Goal: Task Accomplishment & Management: Manage account settings

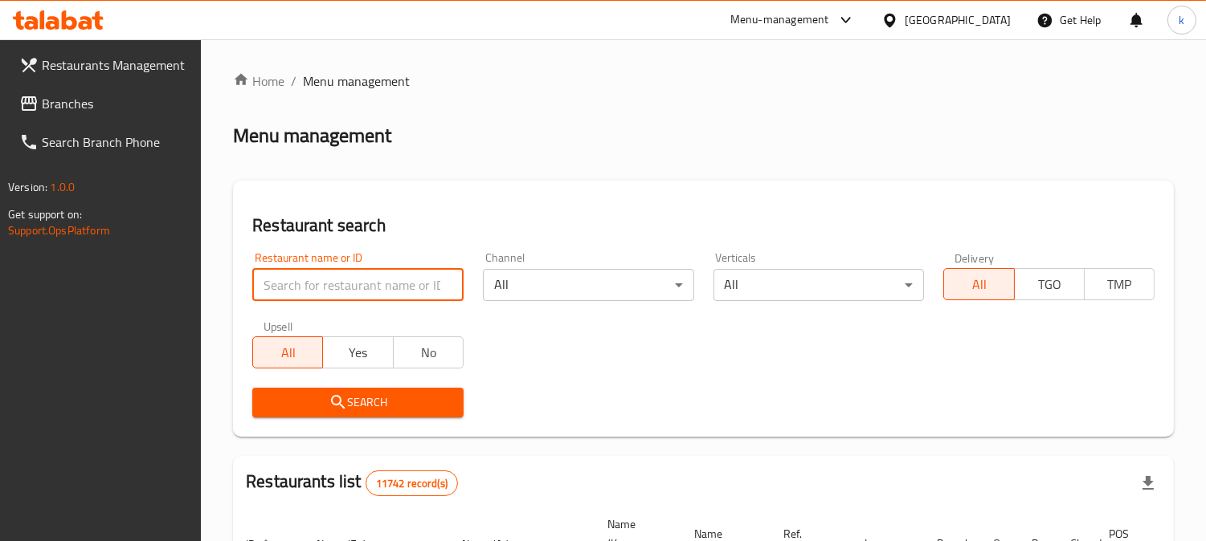
click at [349, 285] on input "search" at bounding box center [357, 285] width 211 height 32
paste input "762135"
type input "762135"
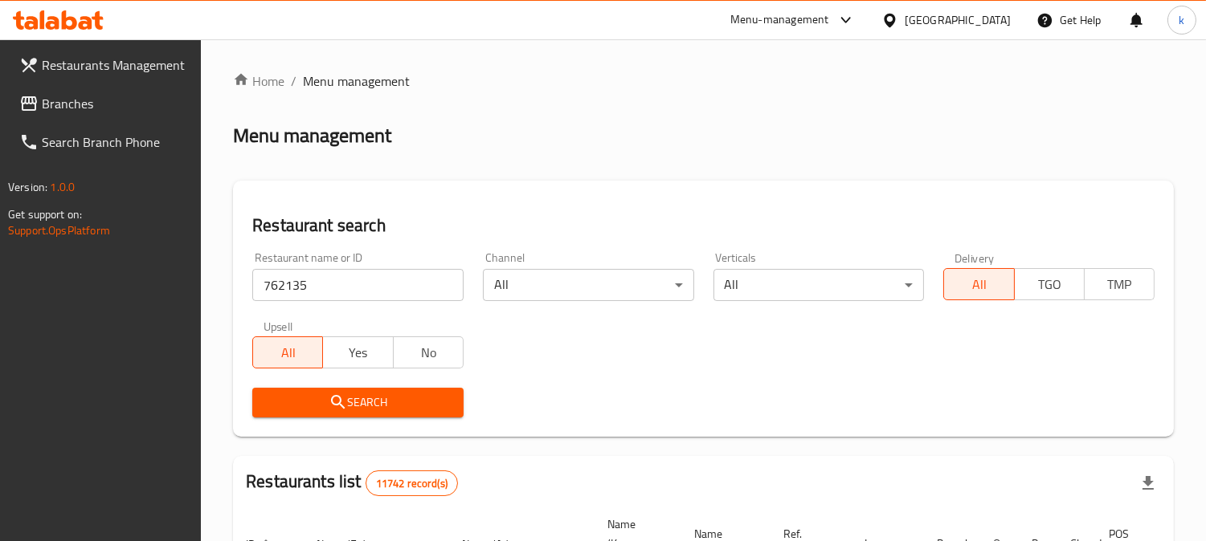
click at [342, 394] on icon "submit" at bounding box center [338, 402] width 19 height 19
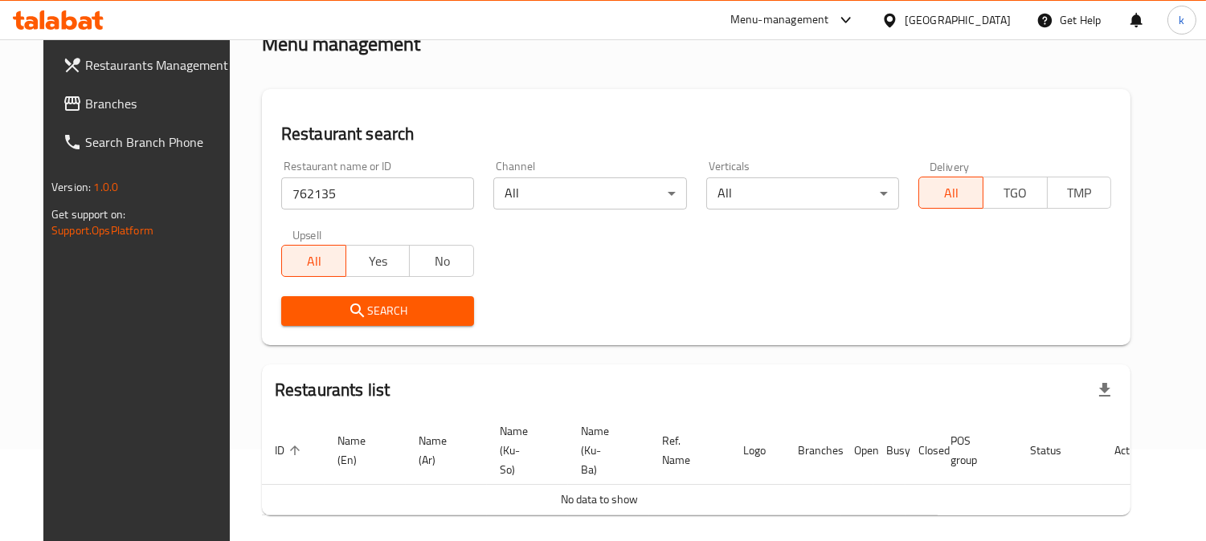
scroll to position [133, 0]
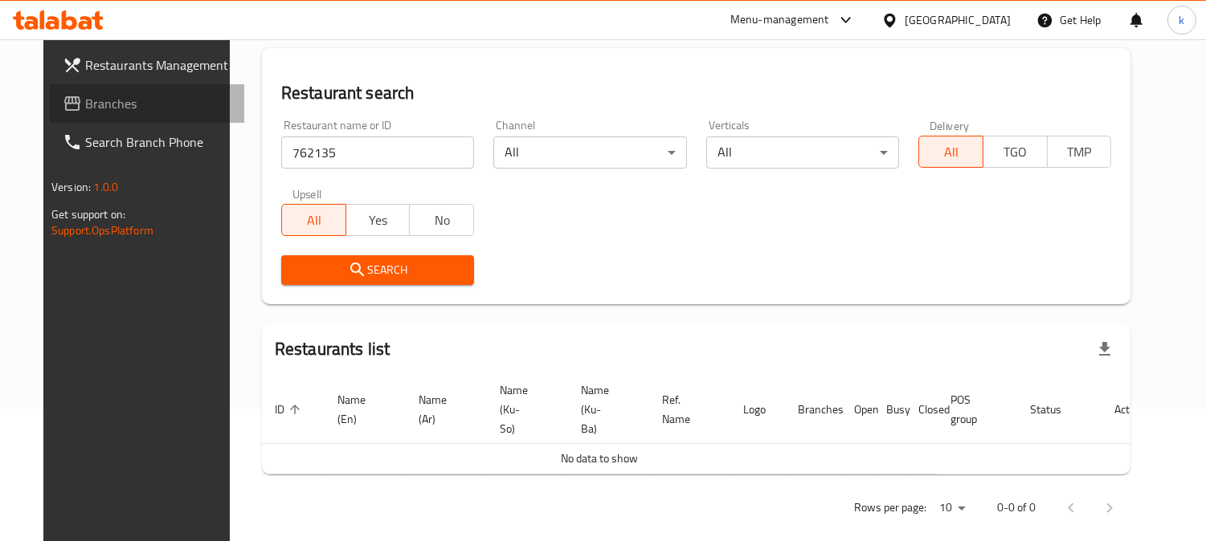
click at [63, 97] on span at bounding box center [74, 103] width 22 height 19
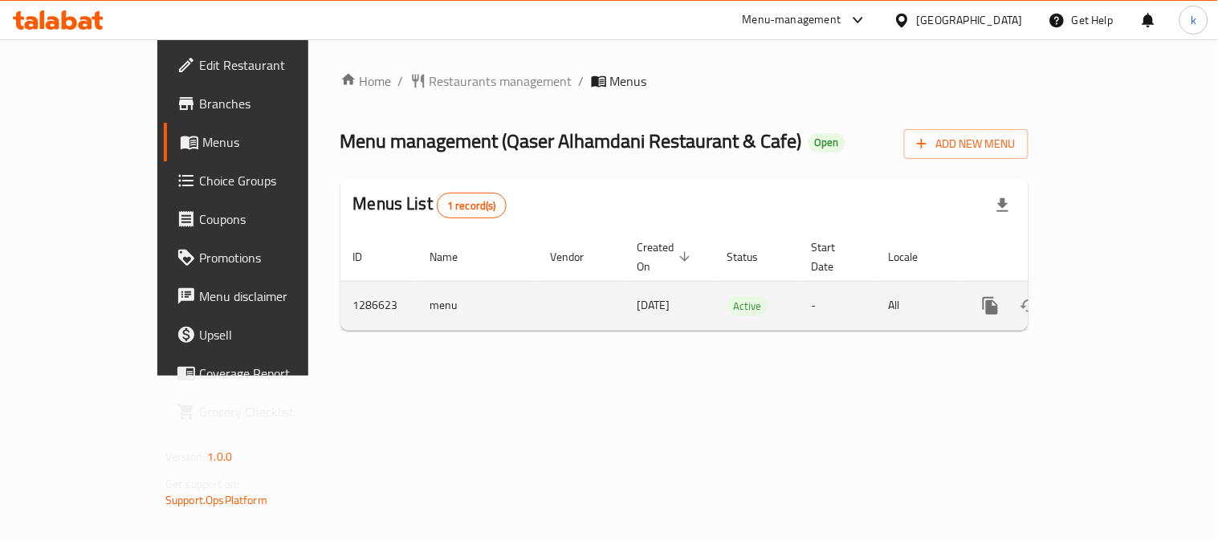
click at [1126, 298] on link "enhanced table" at bounding box center [1107, 306] width 39 height 39
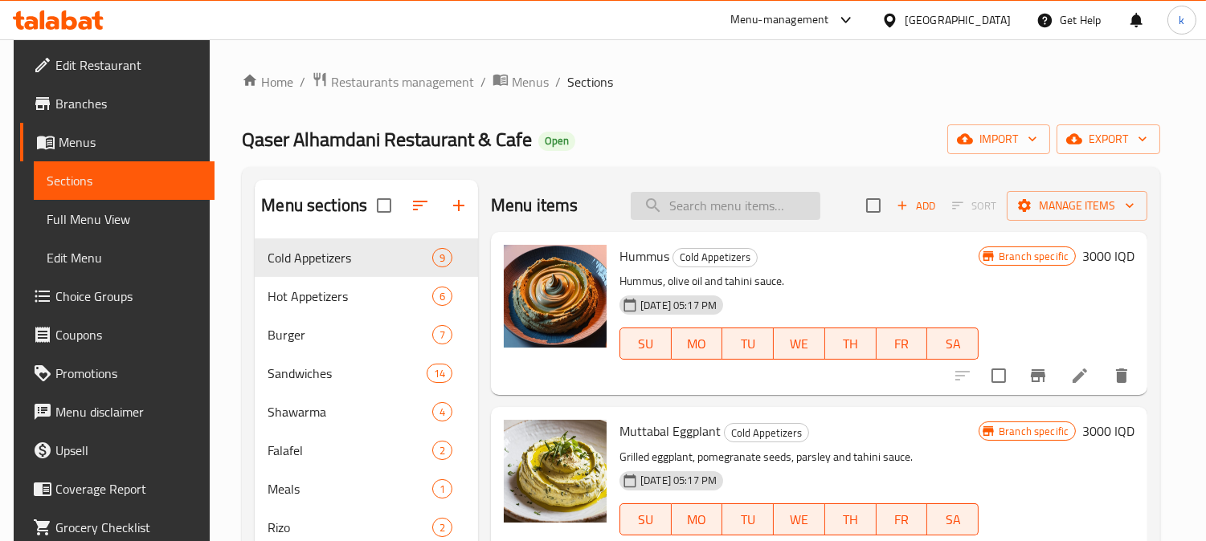
click at [670, 202] on input "search" at bounding box center [726, 206] width 190 height 28
paste input "Classic Fruit Salad"
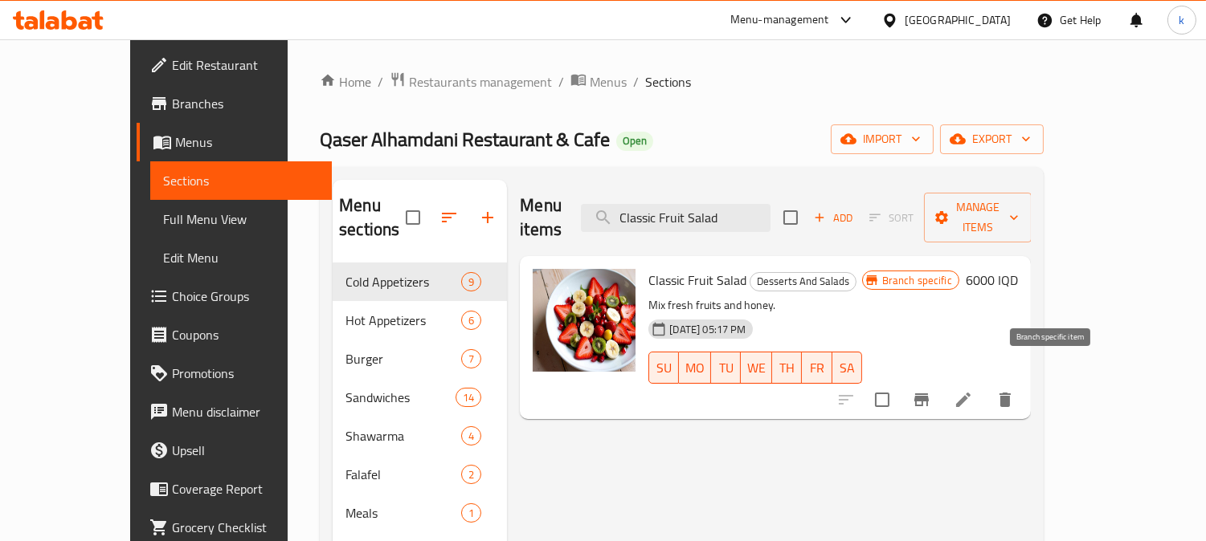
type input "Classic Fruit Salad"
click at [931, 390] on icon "Branch-specific-item" at bounding box center [921, 399] width 19 height 19
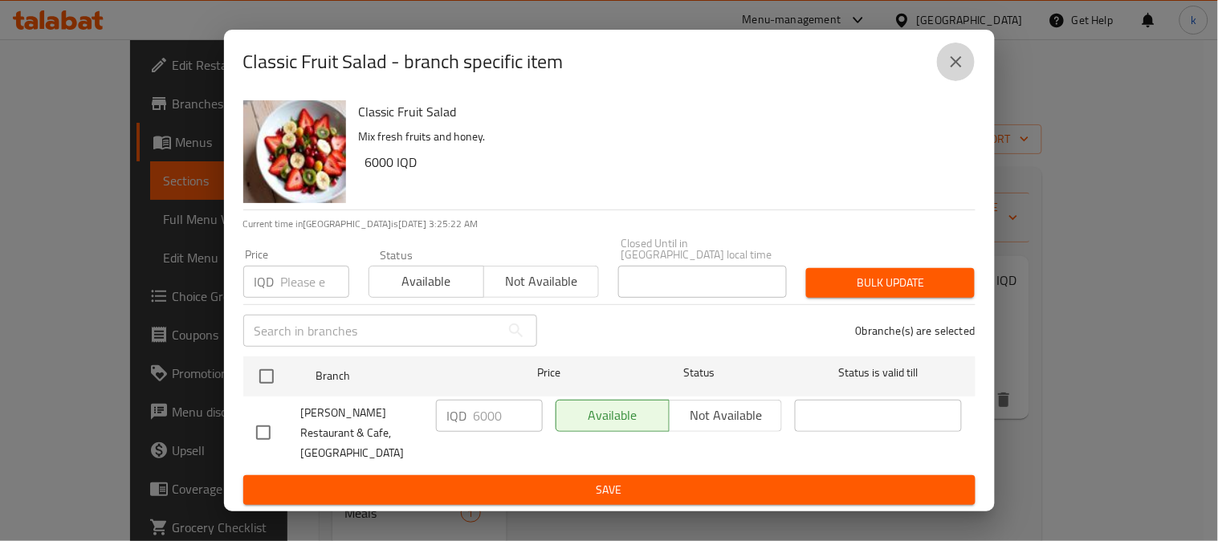
click at [951, 71] on icon "close" at bounding box center [956, 61] width 19 height 19
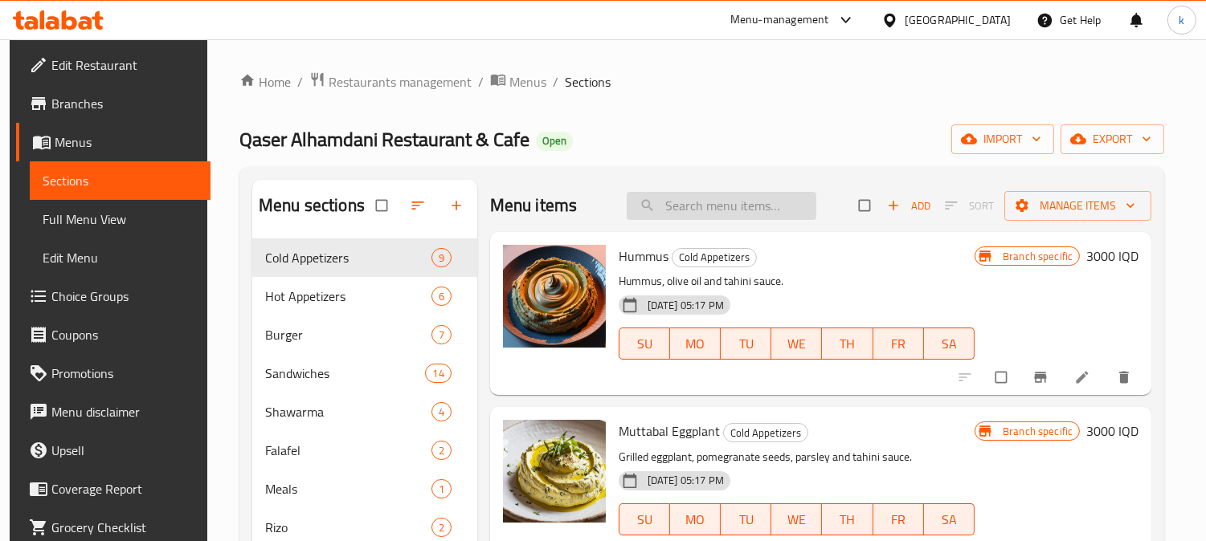
click at [735, 209] on input "search" at bounding box center [722, 206] width 190 height 28
paste input "Classic Fruit Salad"
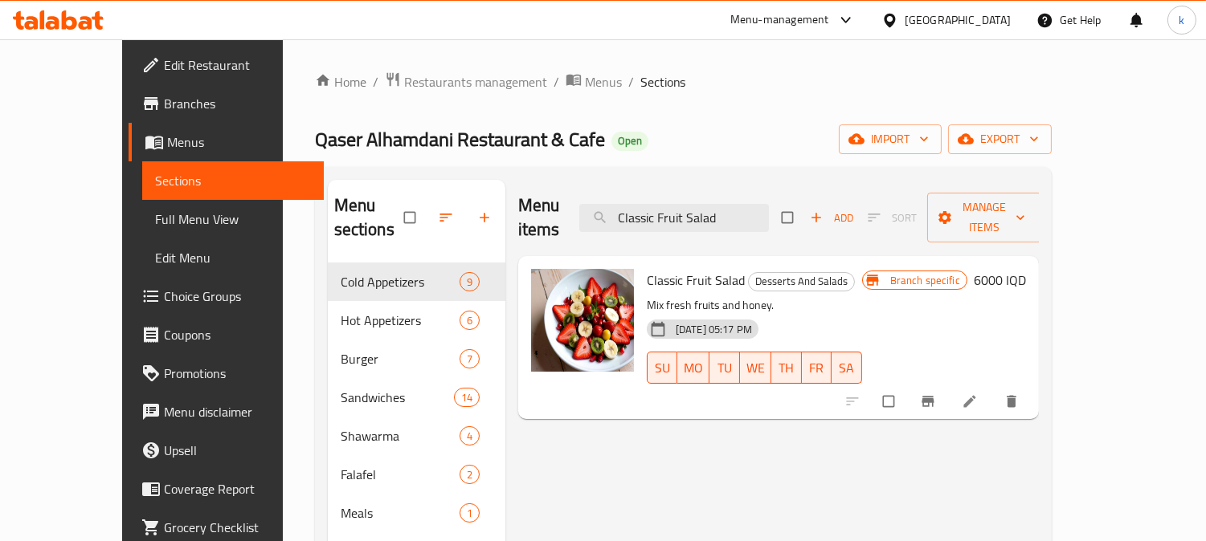
type input "Classic Fruit Salad"
click at [1031, 384] on div at bounding box center [934, 401] width 198 height 35
click at [936, 394] on icon "Branch-specific-item" at bounding box center [928, 402] width 16 height 16
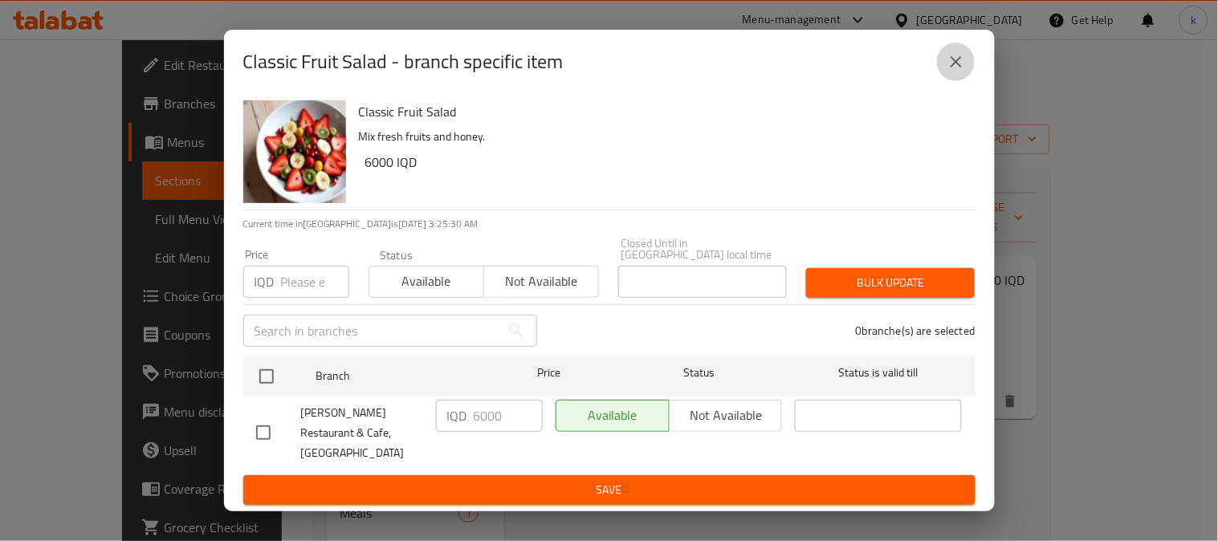
click at [953, 71] on icon "close" at bounding box center [956, 61] width 19 height 19
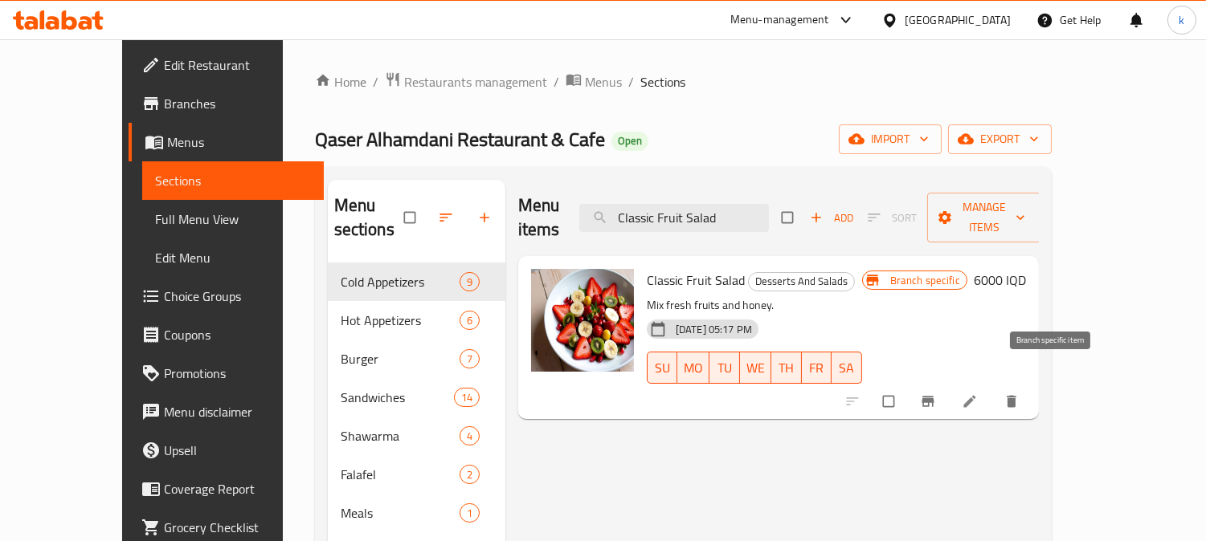
click at [949, 384] on button "Branch-specific-item" at bounding box center [929, 401] width 39 height 35
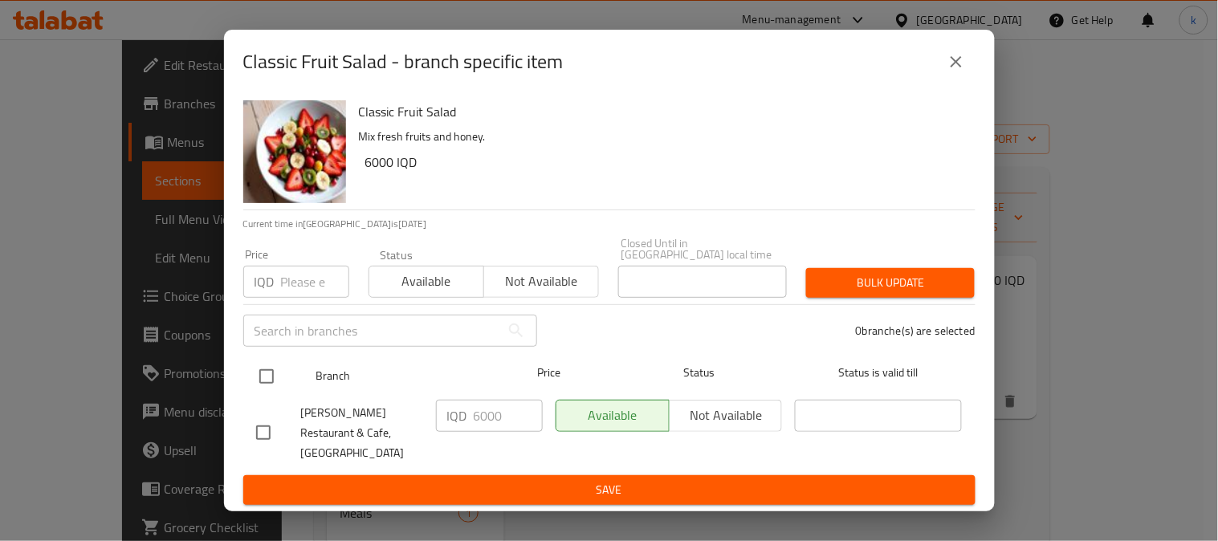
click at [263, 370] on input "checkbox" at bounding box center [267, 377] width 34 height 34
checkbox input "true"
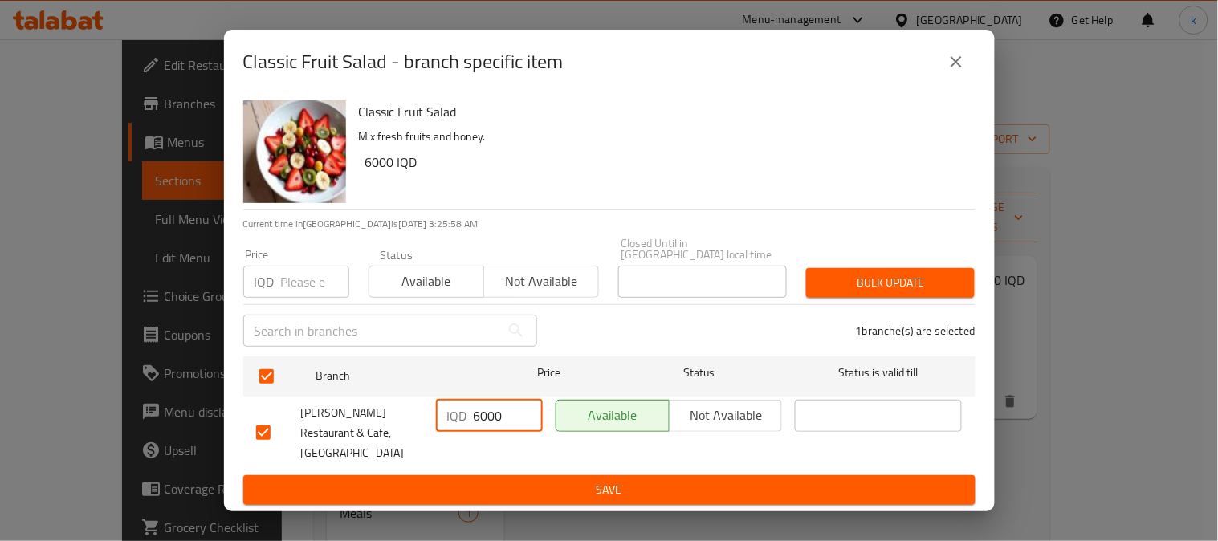
click at [480, 400] on input "6000" at bounding box center [508, 416] width 69 height 32
type input "75000"
click at [957, 66] on icon "close" at bounding box center [956, 61] width 19 height 19
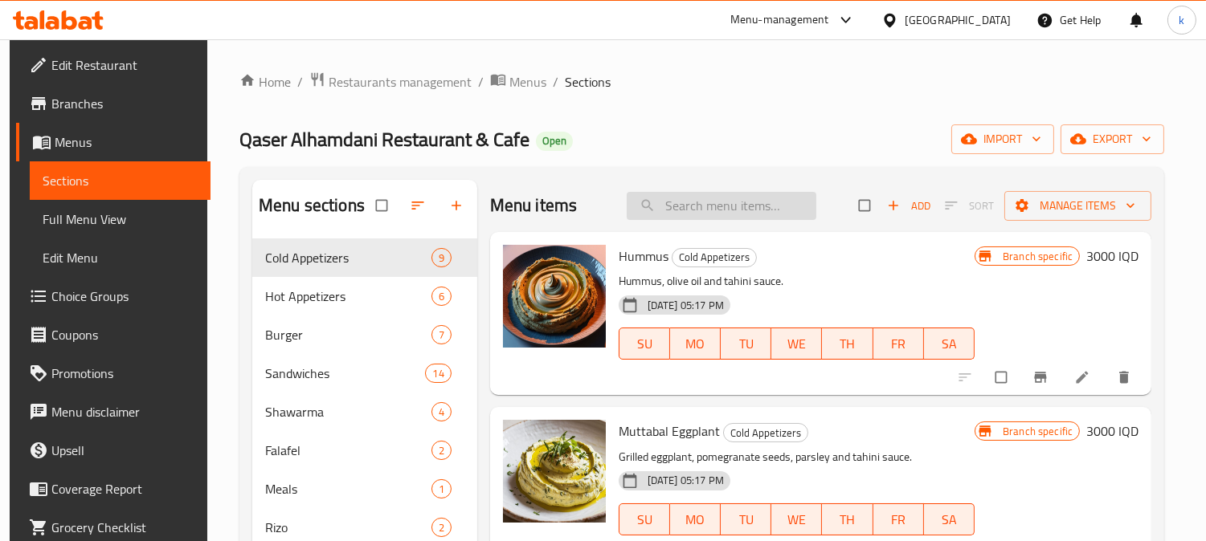
drag, startPoint x: 695, startPoint y: 206, endPoint x: 721, endPoint y: 211, distance: 27.1
click at [696, 206] on input "search" at bounding box center [722, 206] width 190 height 28
paste input "Classic Fruit Salad"
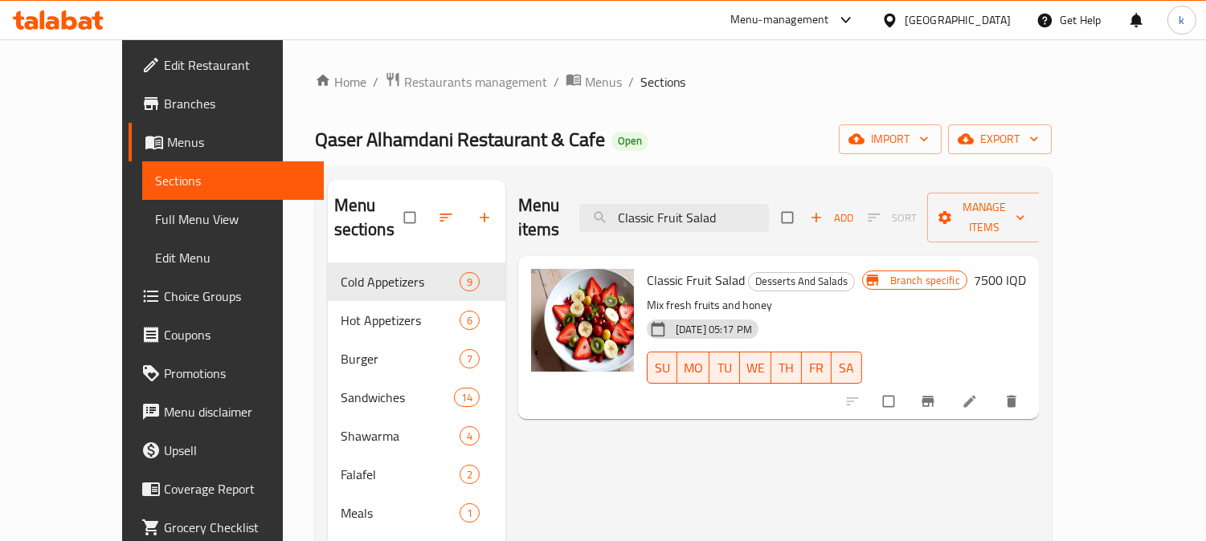
type input "Classic Fruit Salad"
click at [933, 397] on icon "Branch-specific-item" at bounding box center [927, 402] width 12 height 10
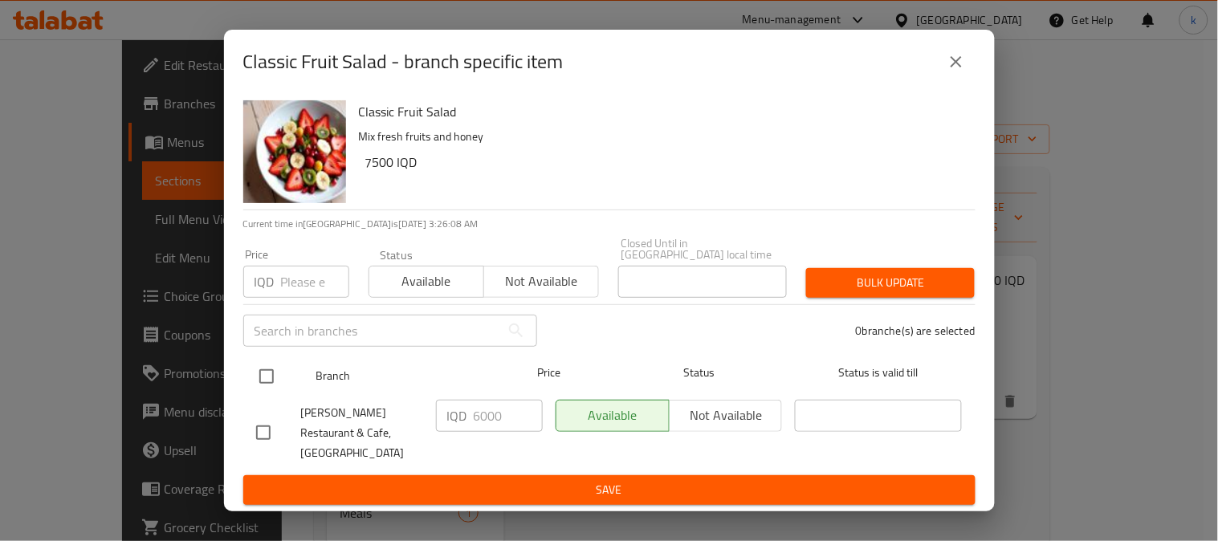
click at [271, 370] on input "checkbox" at bounding box center [267, 377] width 34 height 34
checkbox input "true"
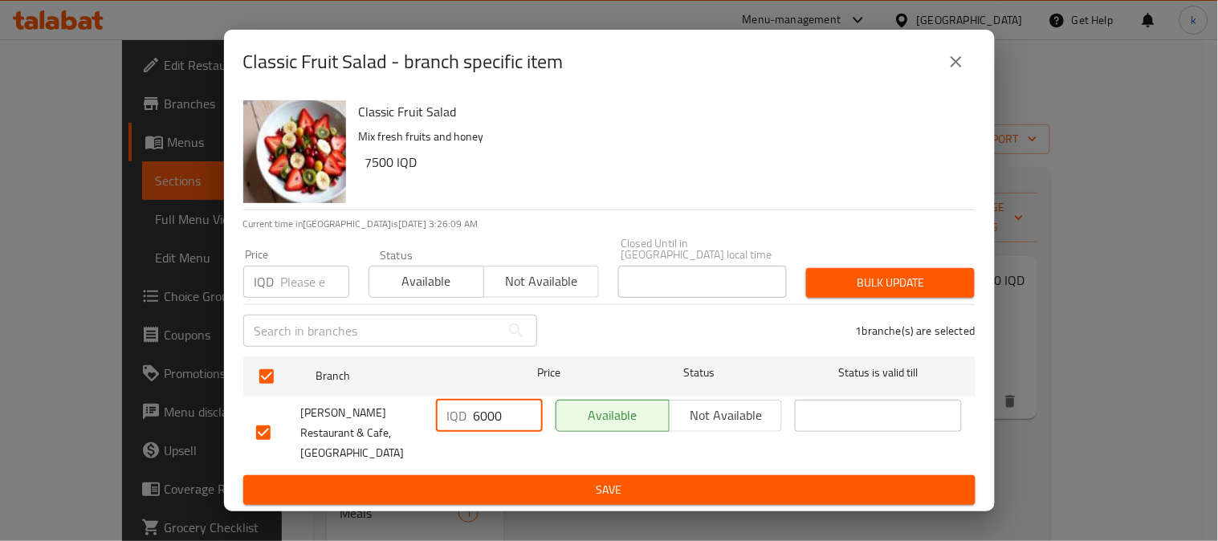
click at [491, 403] on input "6000" at bounding box center [508, 416] width 69 height 32
click at [492, 404] on input "6000" at bounding box center [508, 416] width 69 height 32
type input "7500"
click at [659, 486] on span "Save" at bounding box center [609, 490] width 707 height 20
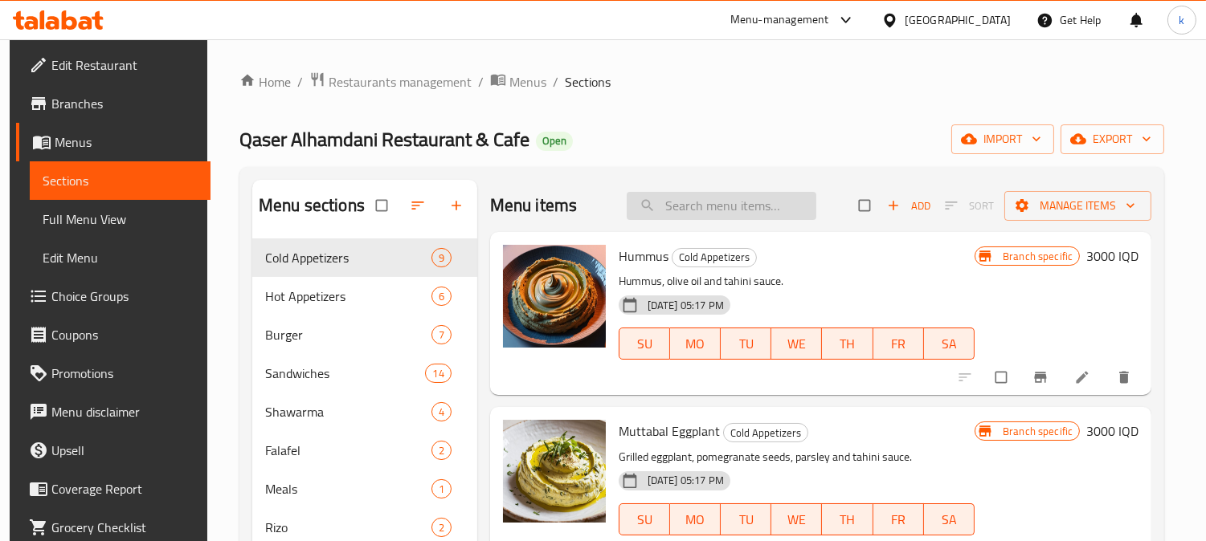
click at [724, 213] on input "search" at bounding box center [722, 206] width 190 height 28
paste input "Pistachio Crepe"
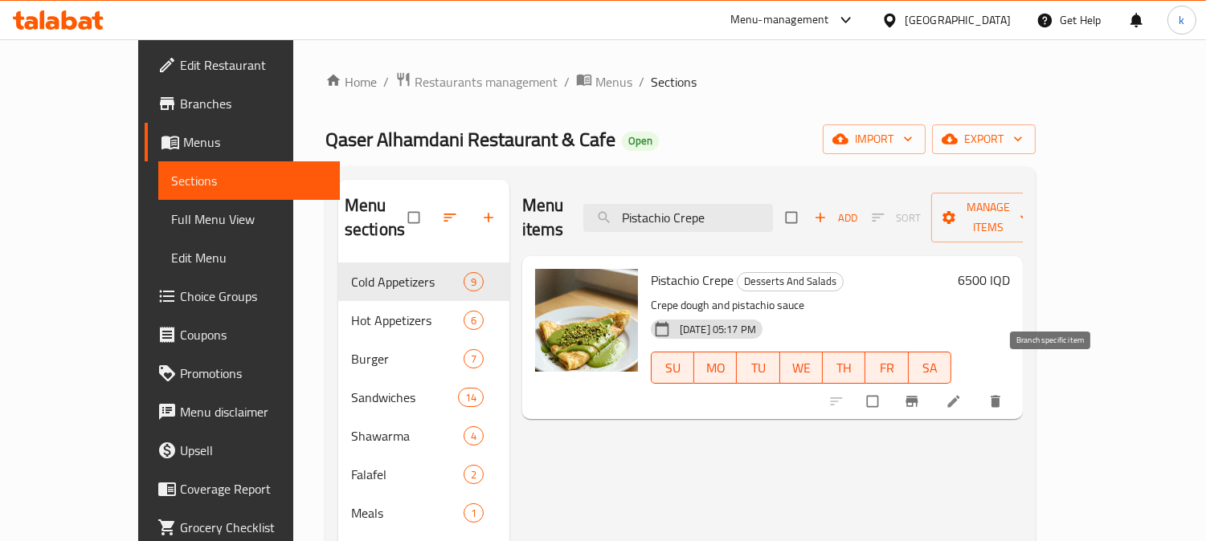
type input "Pistachio Crepe"
click at [917, 397] on icon "Branch-specific-item" at bounding box center [911, 402] width 12 height 10
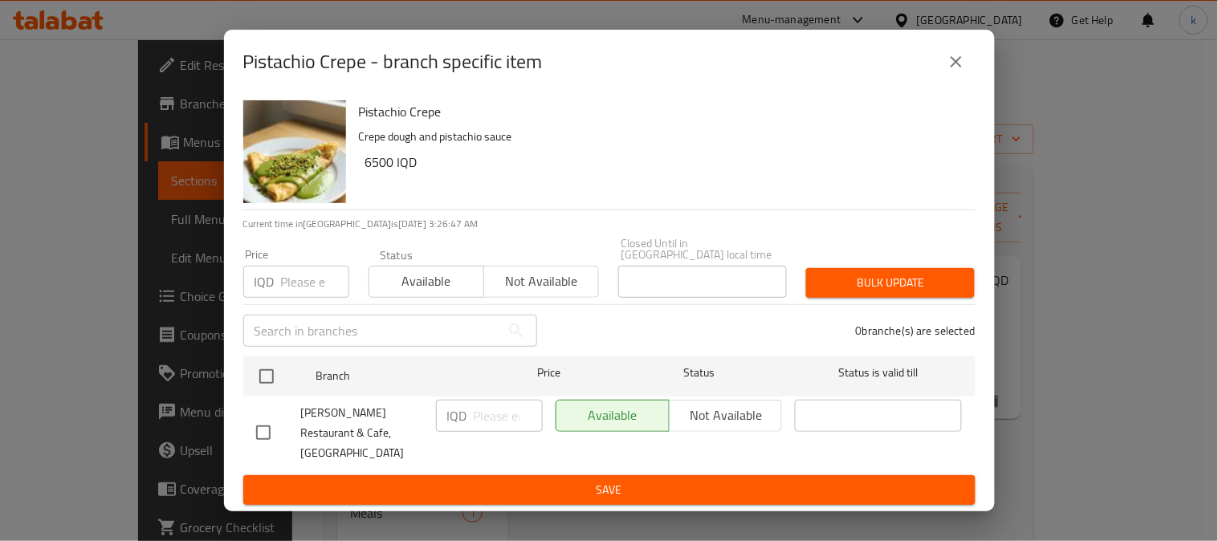
click at [952, 71] on icon "close" at bounding box center [956, 61] width 19 height 19
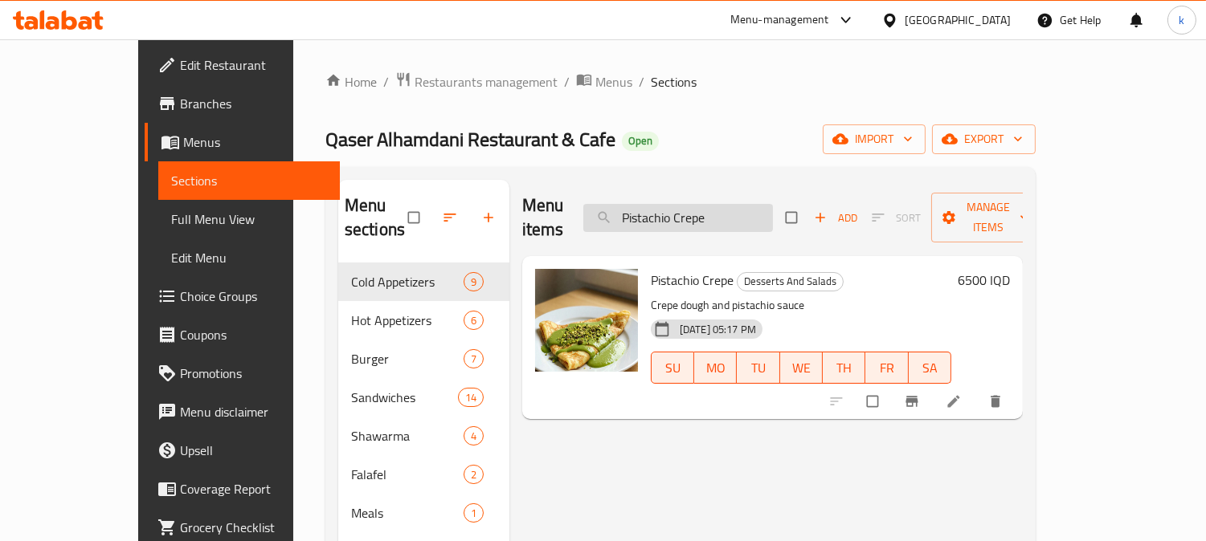
click at [760, 210] on input "Pistachio Crepe" at bounding box center [678, 218] width 190 height 28
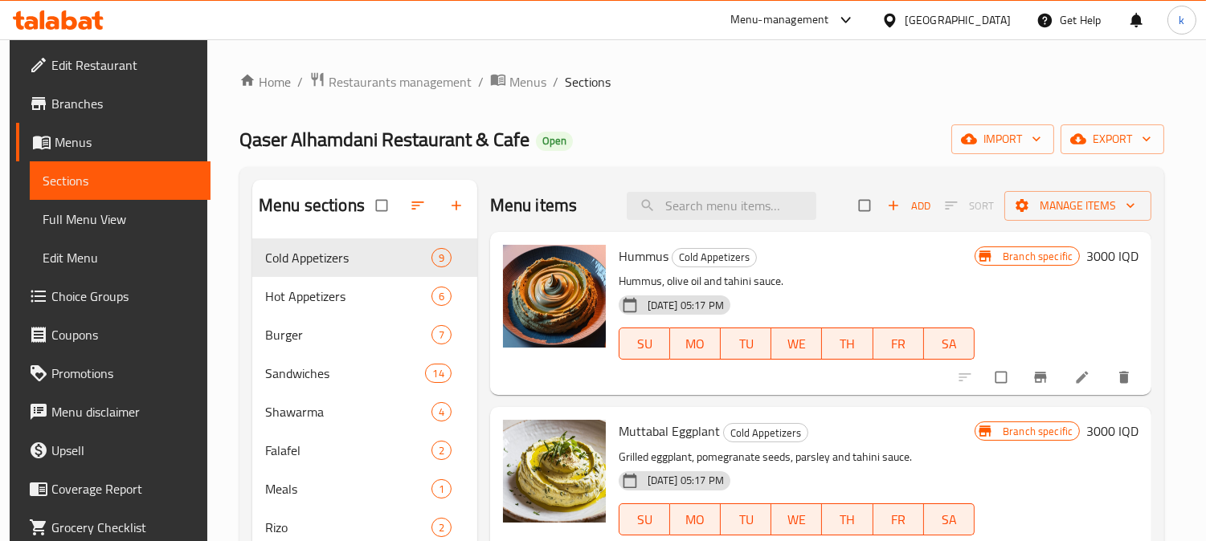
click at [56, 109] on span "Branches" at bounding box center [124, 103] width 147 height 19
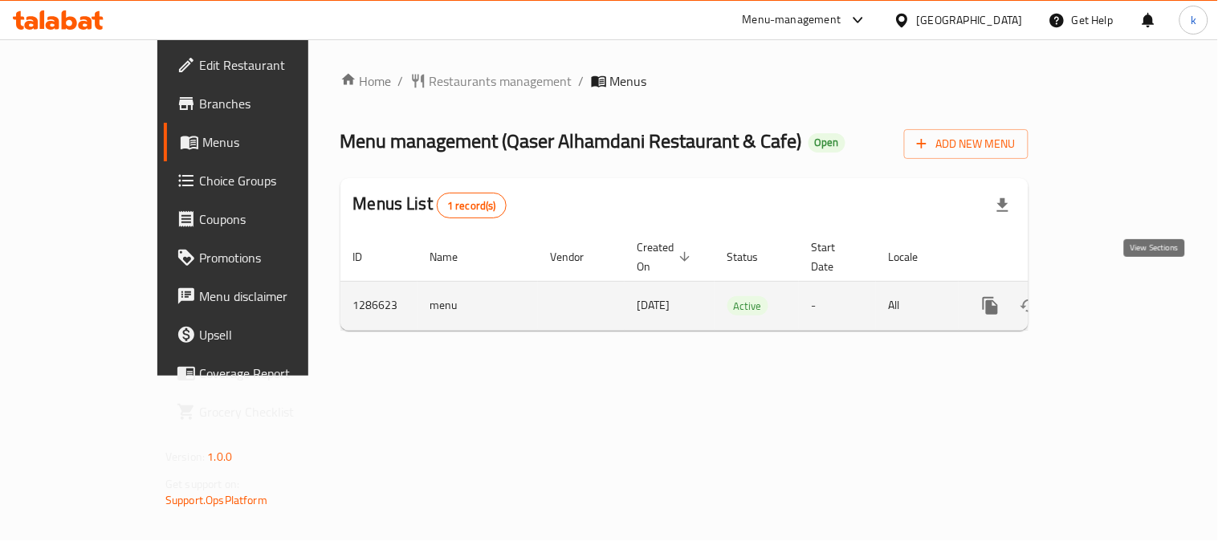
click at [1126, 287] on link "enhanced table" at bounding box center [1107, 306] width 39 height 39
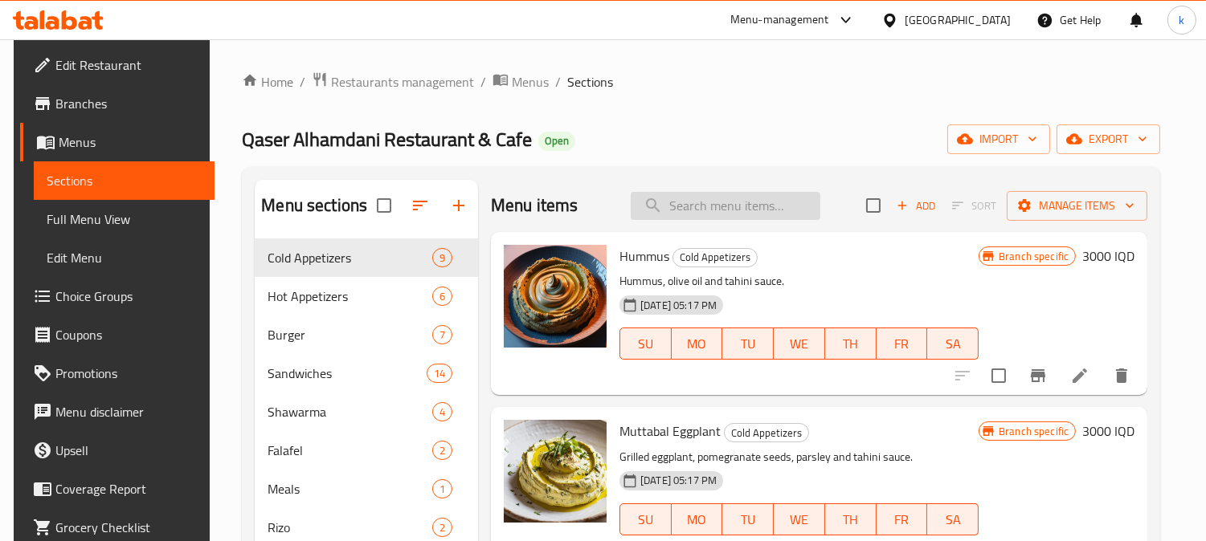
click at [724, 195] on input "search" at bounding box center [726, 206] width 190 height 28
paste input "Pistachio Crepe"
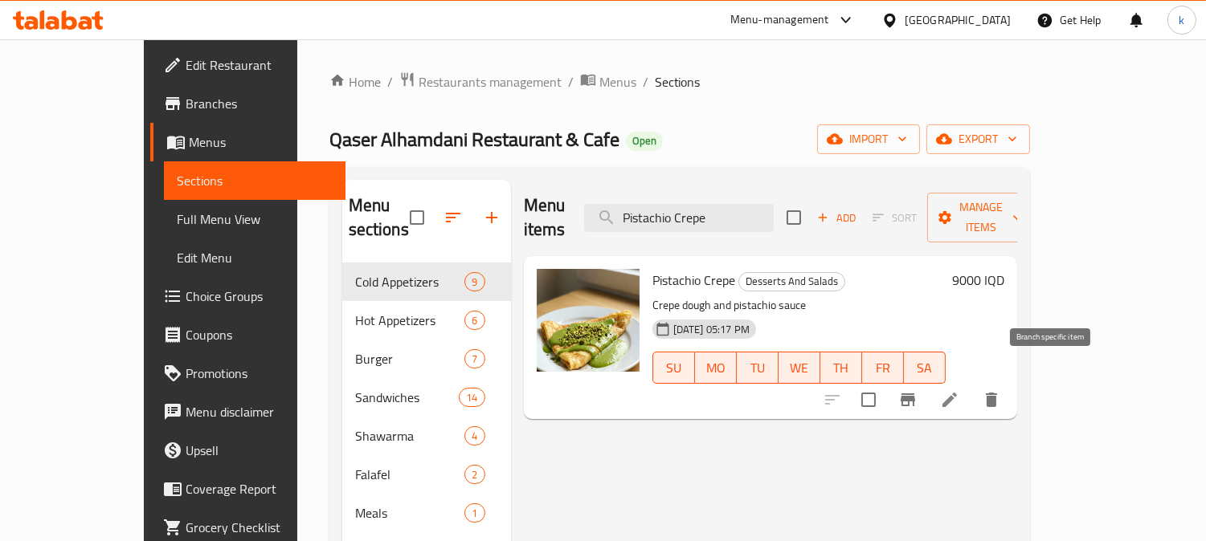
type input "Pistachio Crepe"
click at [917, 390] on icon "Branch-specific-item" at bounding box center [907, 399] width 19 height 19
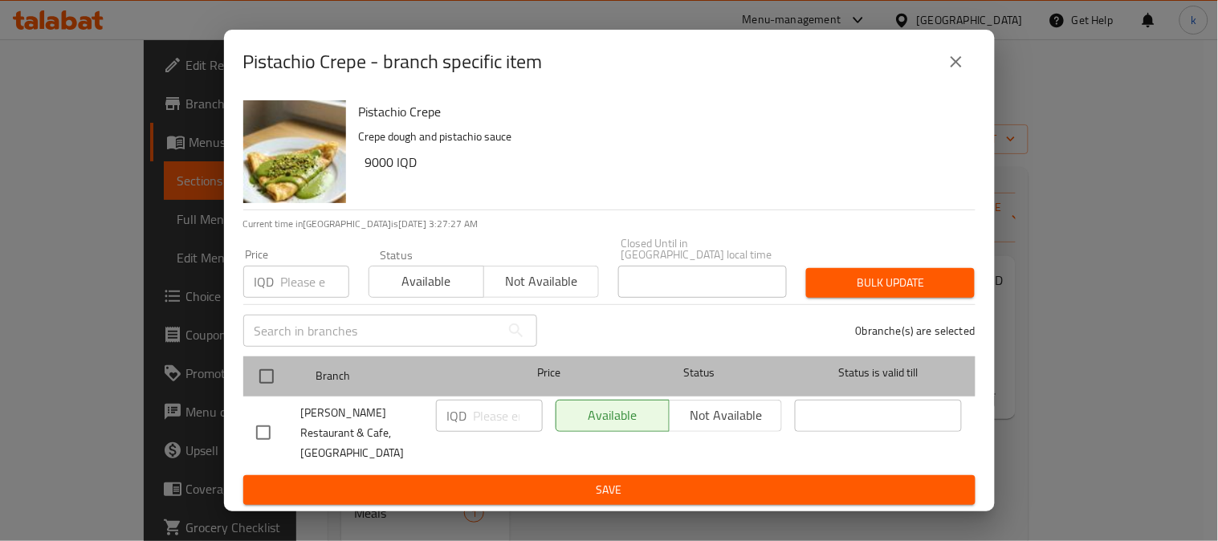
click at [291, 367] on div at bounding box center [280, 376] width 60 height 47
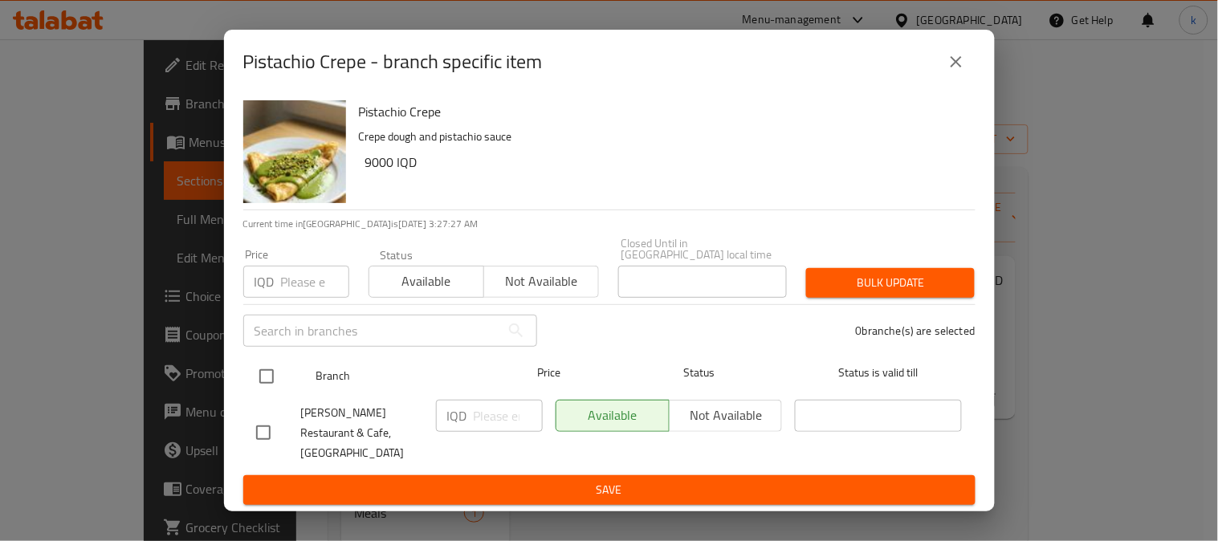
click at [267, 367] on input "checkbox" at bounding box center [267, 377] width 34 height 34
checkbox input "true"
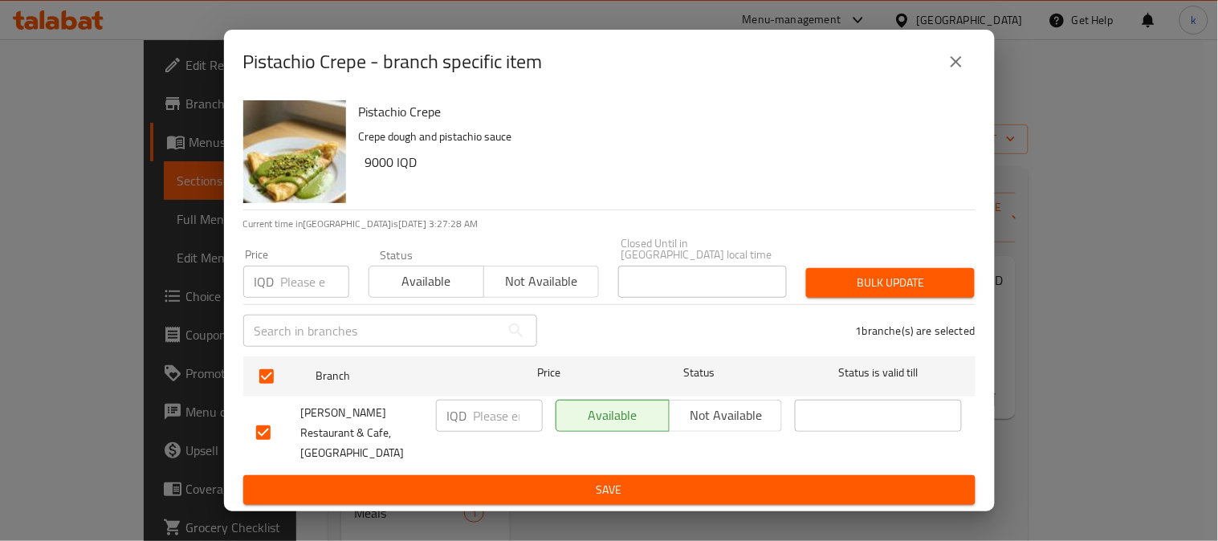
click at [484, 410] on input "number" at bounding box center [508, 416] width 69 height 32
type input "9000"
click at [541, 480] on span "Save" at bounding box center [609, 490] width 707 height 20
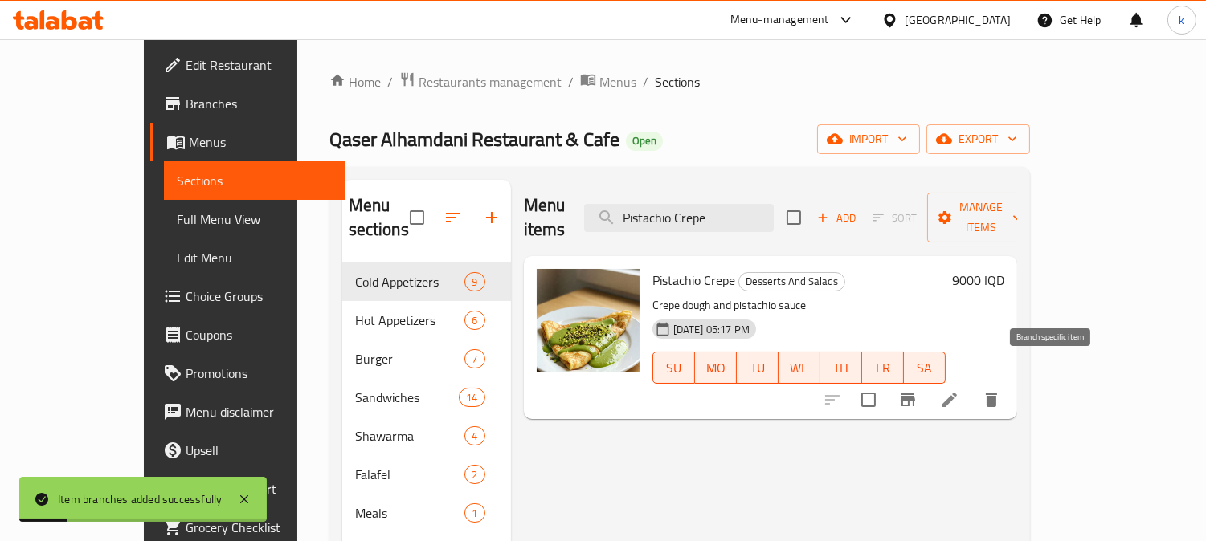
click at [927, 381] on button "Branch-specific-item" at bounding box center [907, 400] width 39 height 39
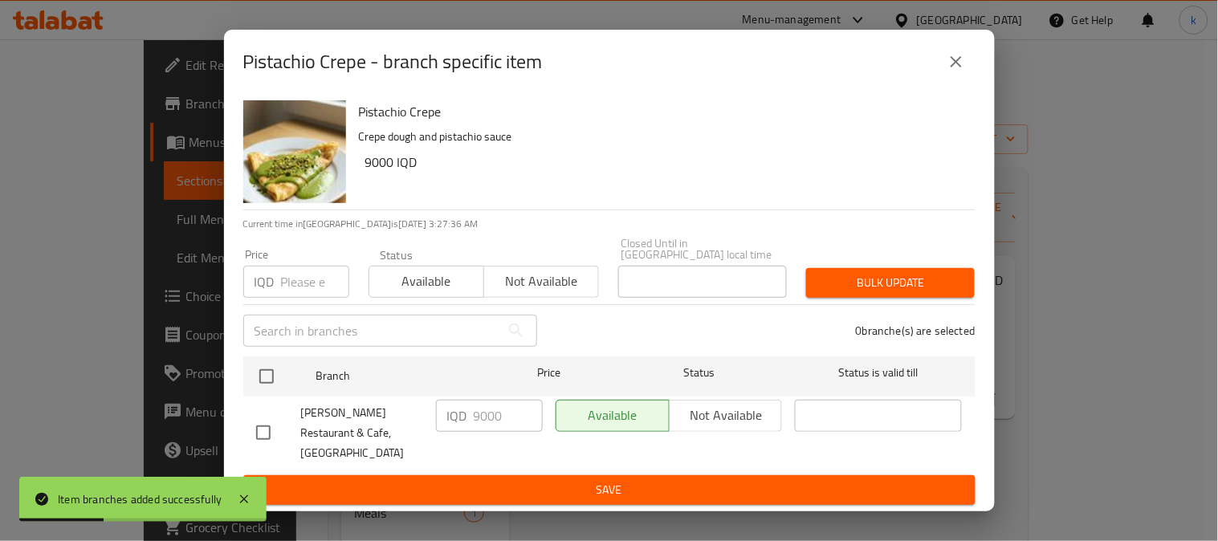
click at [956, 61] on icon "close" at bounding box center [956, 61] width 19 height 19
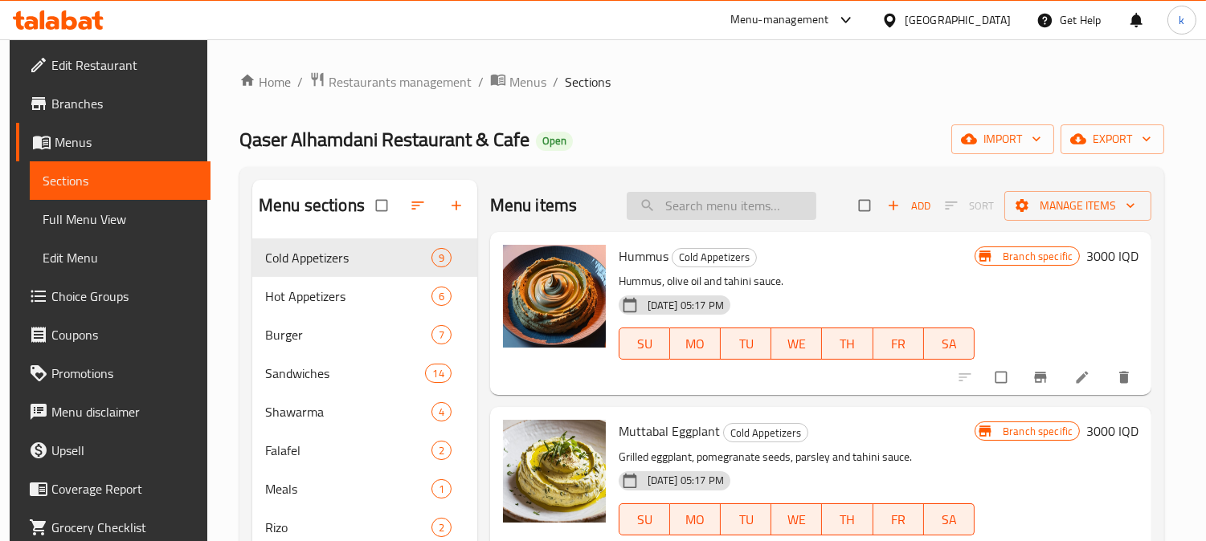
click at [723, 205] on input "search" at bounding box center [722, 206] width 190 height 28
paste input "Pistachio Pancakes"
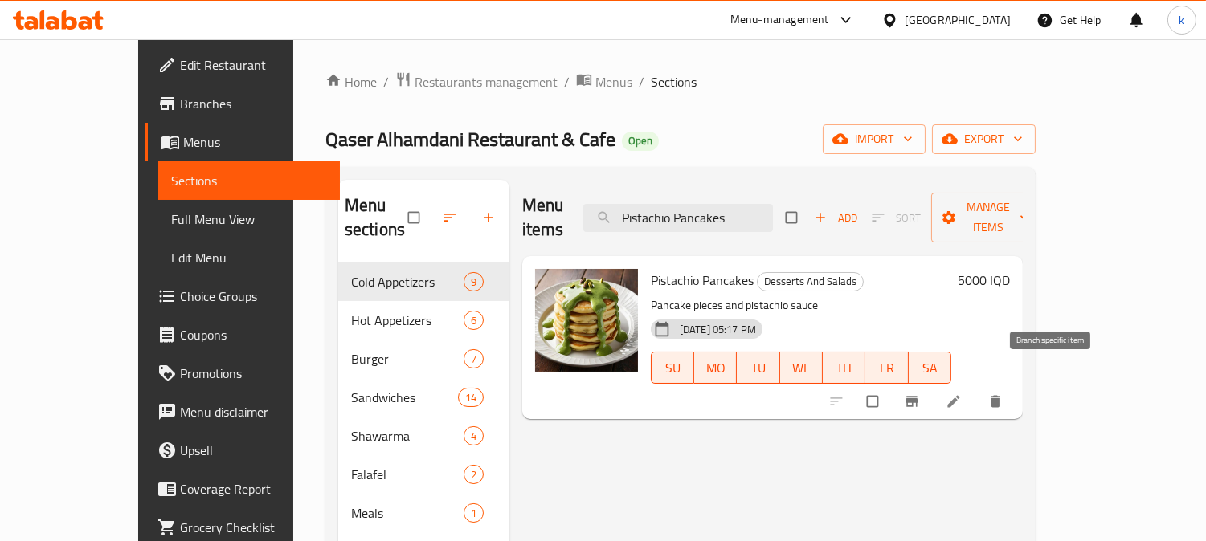
type input "Pistachio Pancakes"
click at [933, 384] on button "Branch-specific-item" at bounding box center [913, 401] width 39 height 35
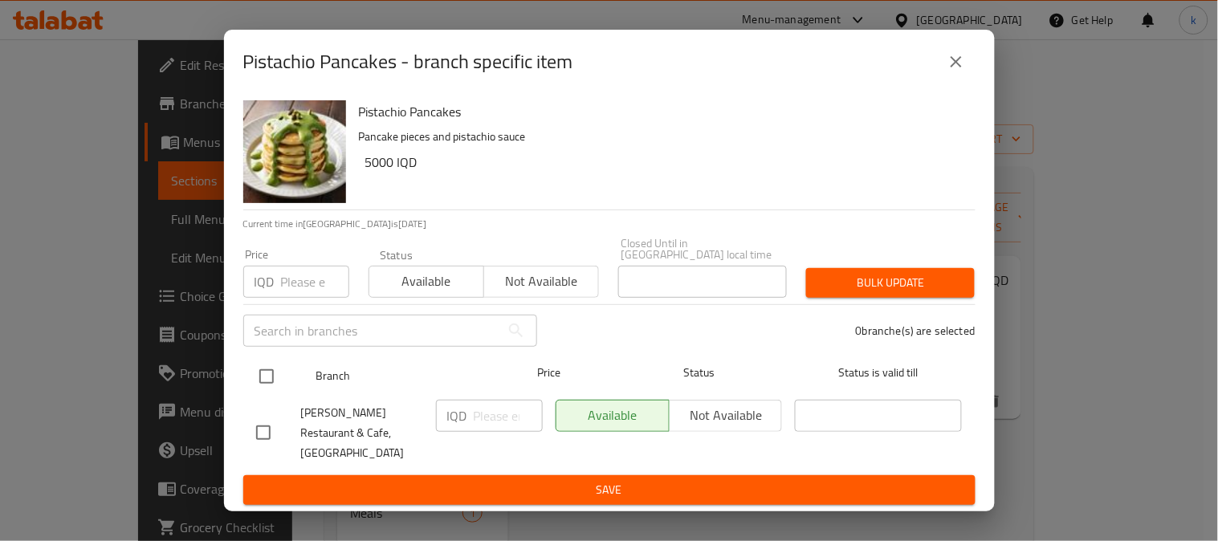
click at [281, 370] on input "checkbox" at bounding box center [267, 377] width 34 height 34
checkbox input "true"
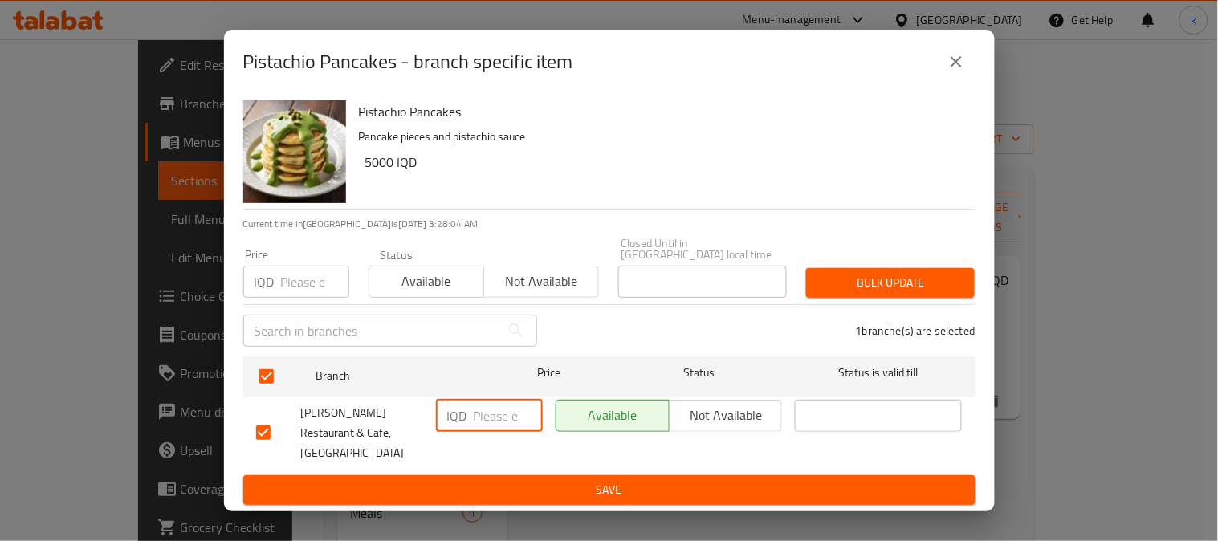
click at [488, 414] on input "number" at bounding box center [508, 416] width 69 height 32
paste input "7500.00"
type input "7500"
click at [688, 480] on span "Save" at bounding box center [609, 490] width 707 height 20
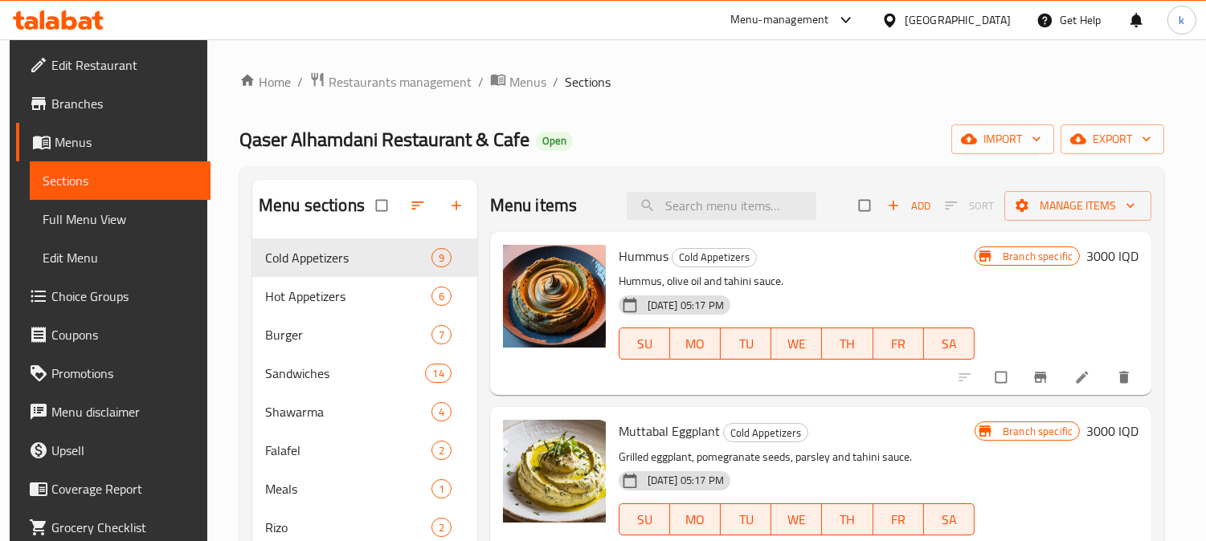
click at [741, 220] on div "Menu items Add Sort Manage items" at bounding box center [820, 206] width 661 height 52
click at [700, 197] on input "search" at bounding box center [722, 206] width 190 height 28
paste input "Pistachio Pancakes"
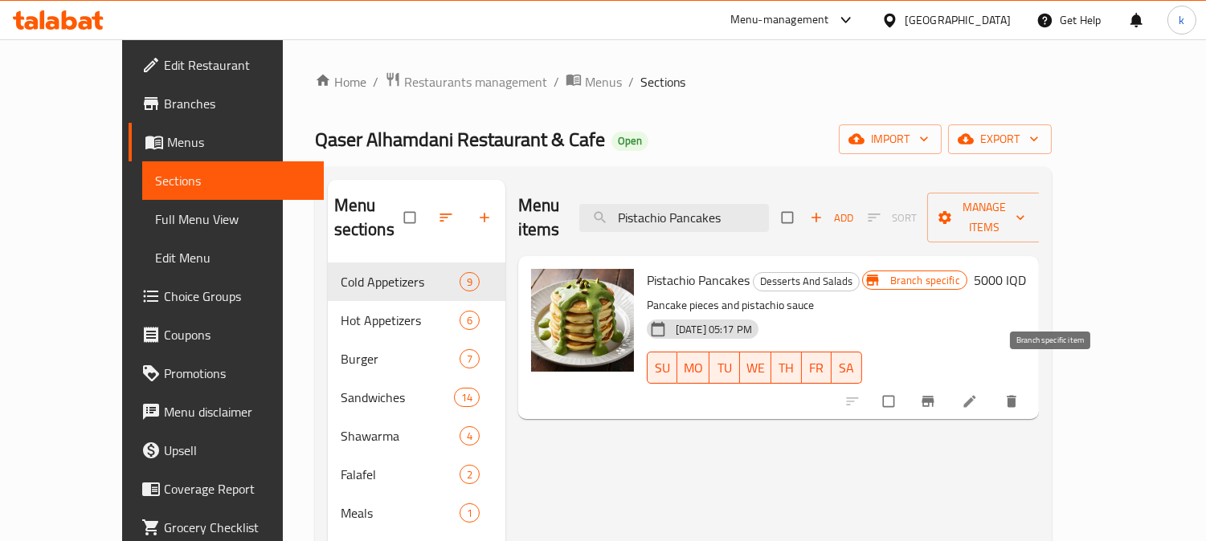
type input "Pistachio Pancakes"
click at [936, 394] on icon "Branch-specific-item" at bounding box center [928, 402] width 16 height 16
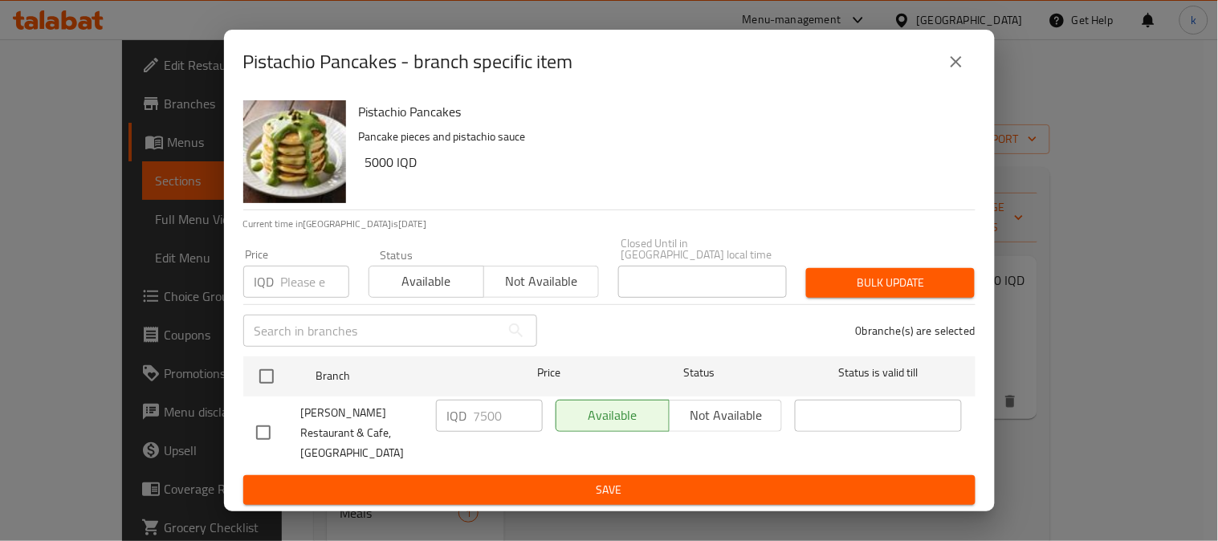
click at [957, 67] on icon "close" at bounding box center [956, 61] width 11 height 11
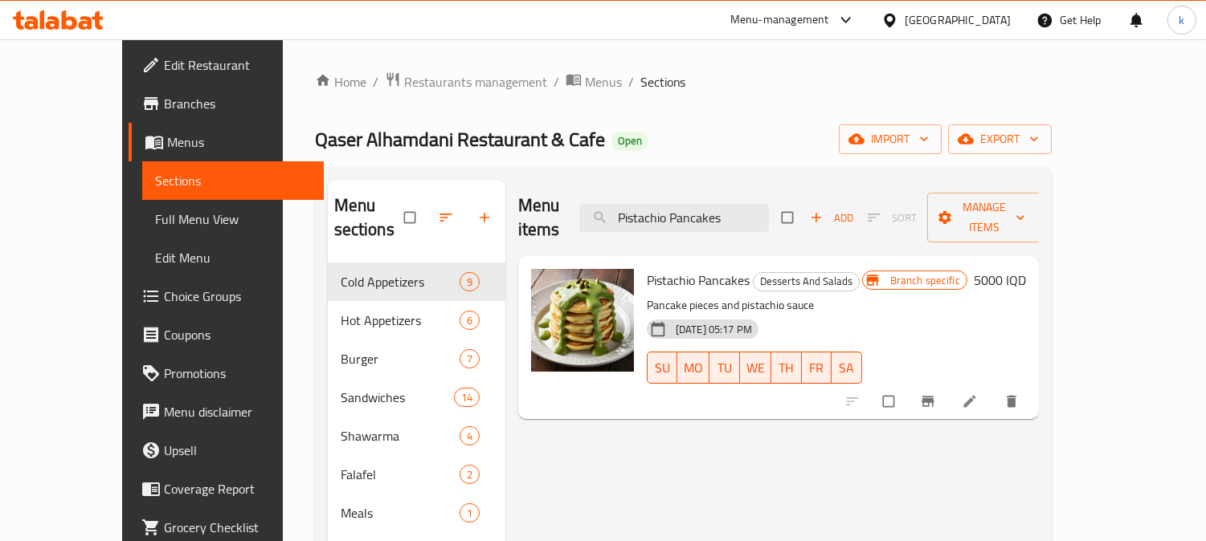
click at [1026, 269] on h6 "5000 IQD" at bounding box center [1000, 280] width 52 height 22
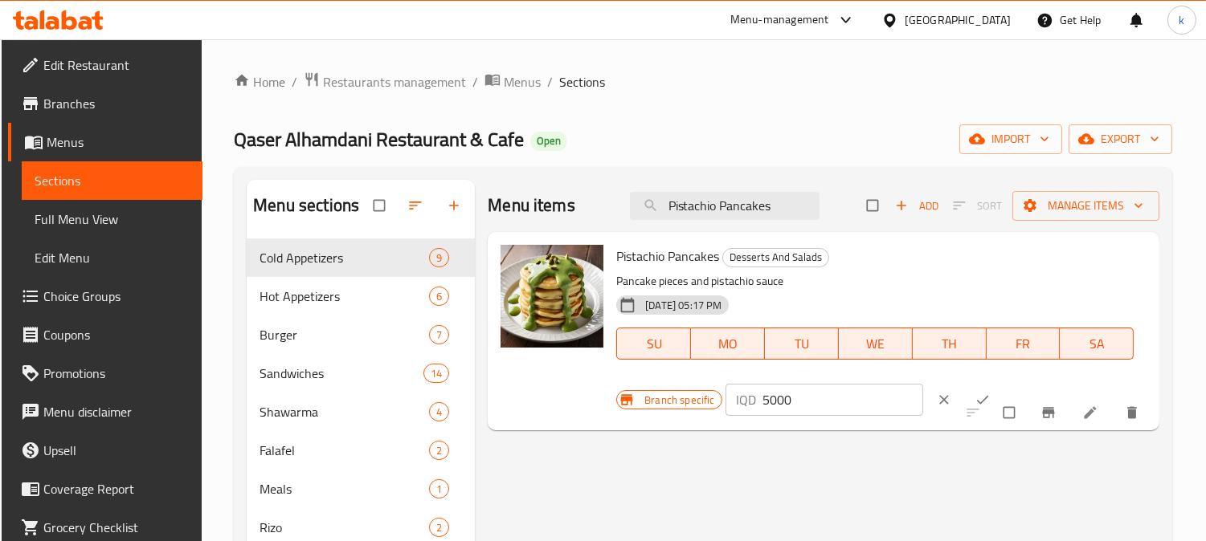
click at [774, 394] on input "5000" at bounding box center [843, 400] width 161 height 32
type input "7500"
click at [966, 390] on button "ok" at bounding box center [984, 399] width 39 height 35
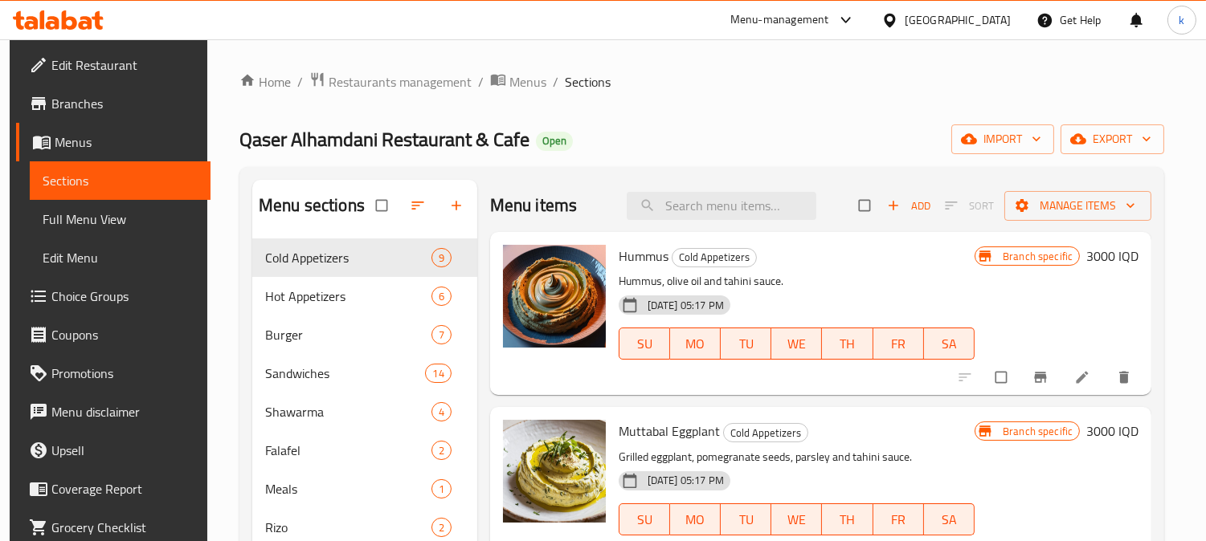
click at [735, 188] on div "Menu items Add Sort Manage items" at bounding box center [820, 206] width 661 height 52
click at [742, 210] on input "search" at bounding box center [722, 206] width 190 height 28
paste input "Pistachio Pancakes"
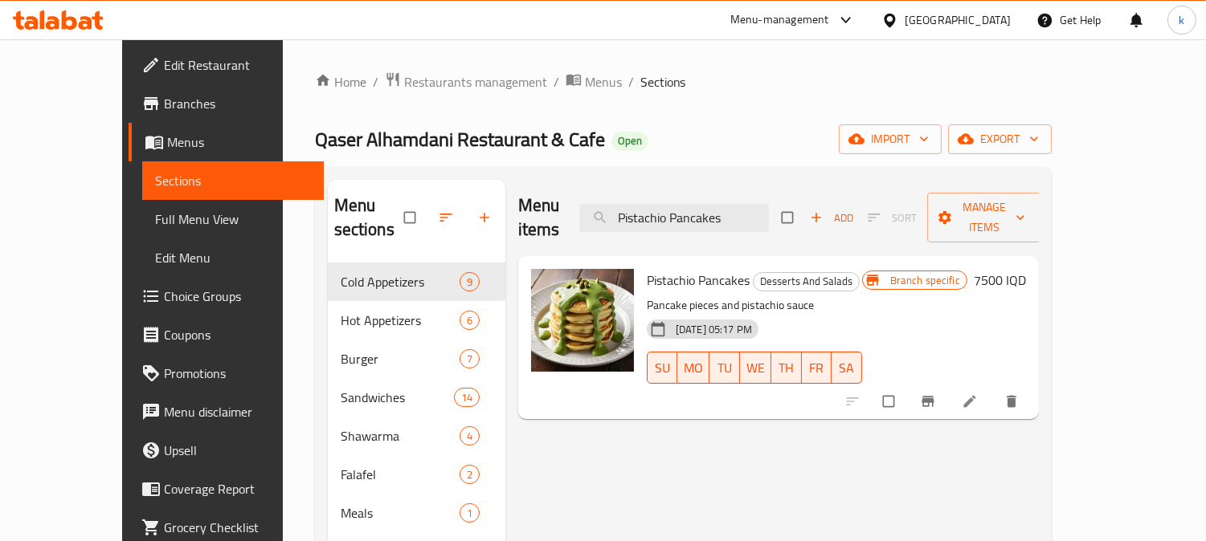
type input "Pistachio Pancakes"
click at [933, 397] on icon "Branch-specific-item" at bounding box center [927, 402] width 12 height 10
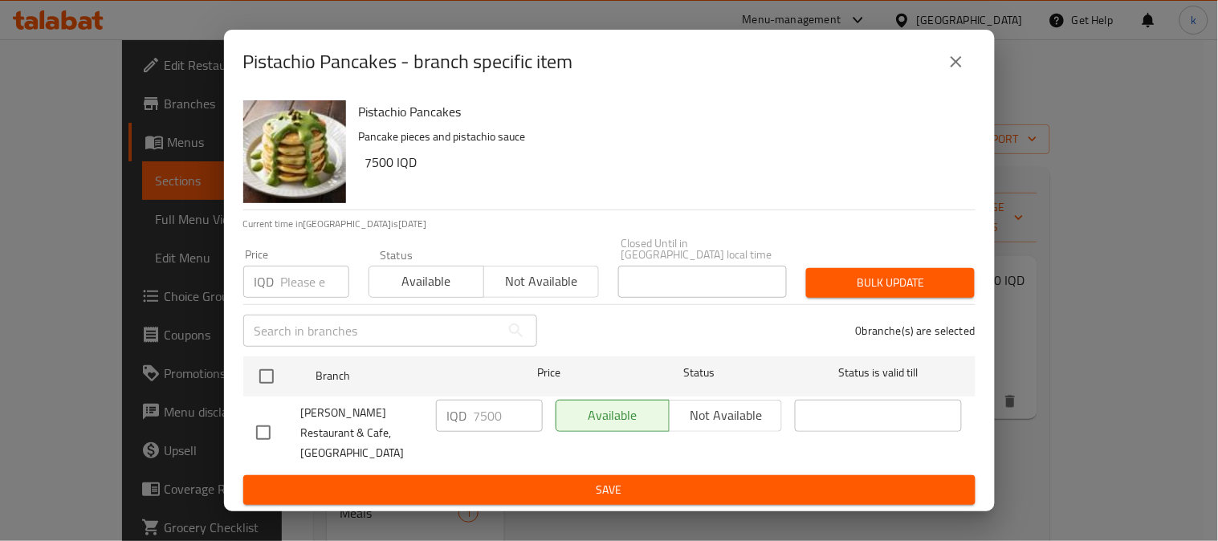
click at [947, 64] on icon "close" at bounding box center [956, 61] width 19 height 19
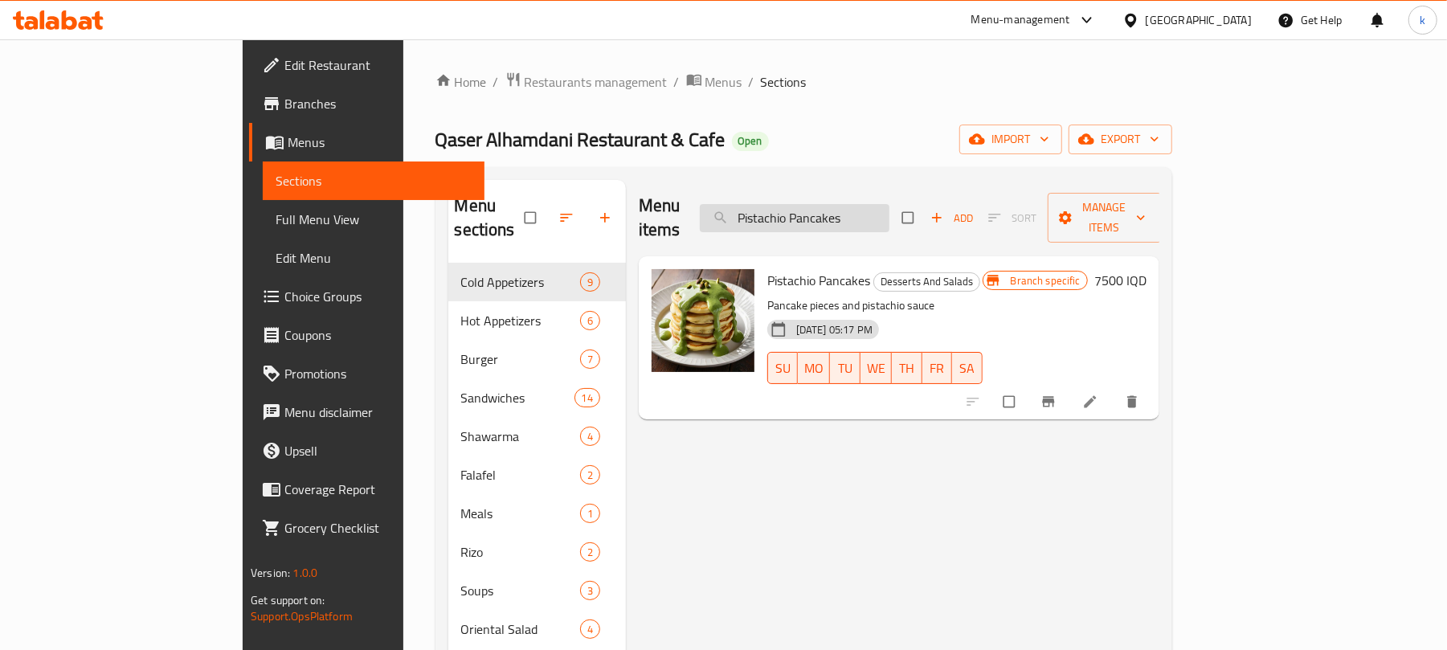
click at [889, 209] on input "Pistachio Pancakes" at bounding box center [795, 218] width 190 height 28
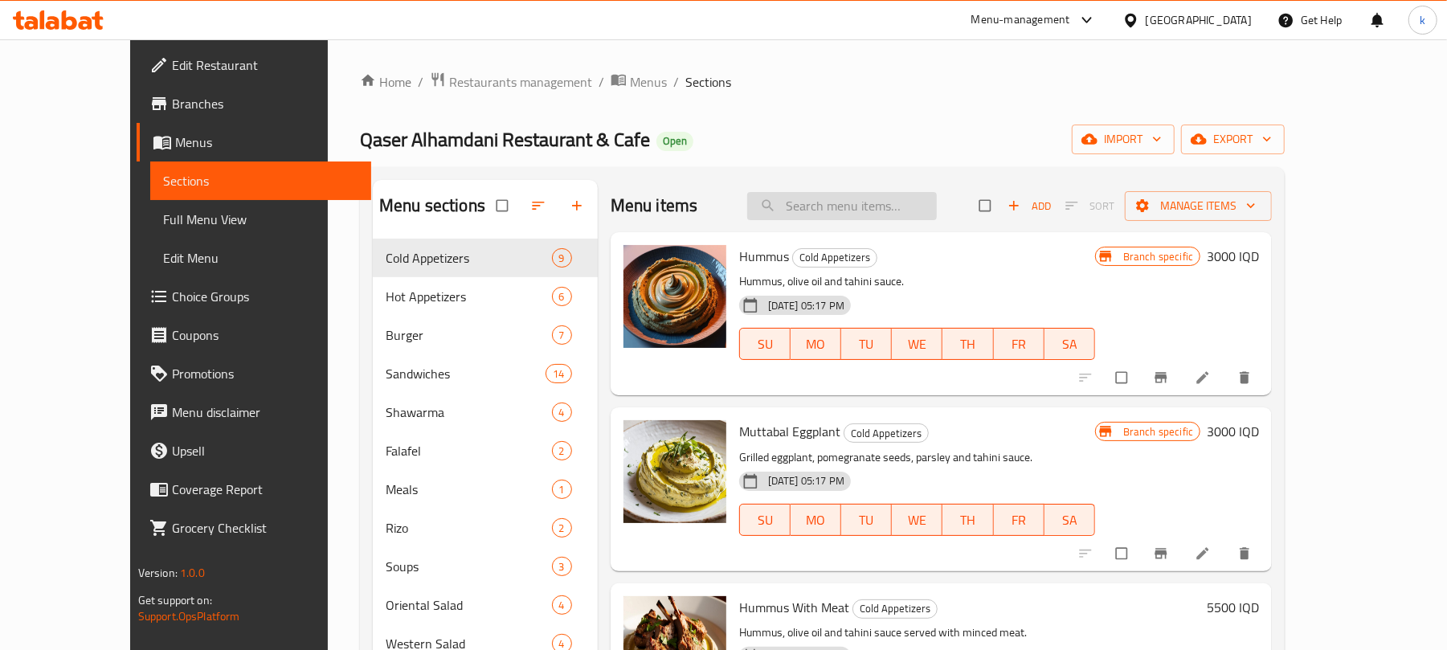
click at [861, 201] on input "search" at bounding box center [842, 206] width 190 height 28
paste input "Nuts Plate"
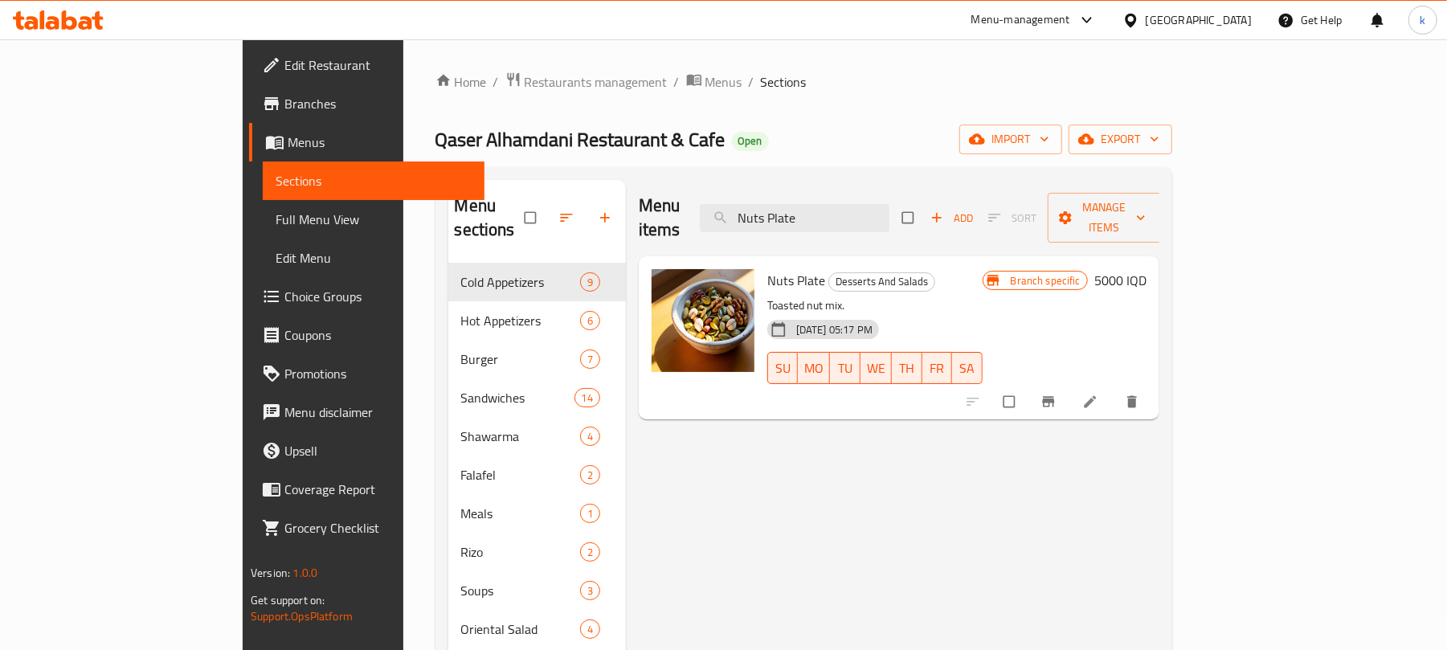
type input "Nuts Plate"
click at [1146, 269] on h6 "5000 IQD" at bounding box center [1120, 280] width 52 height 22
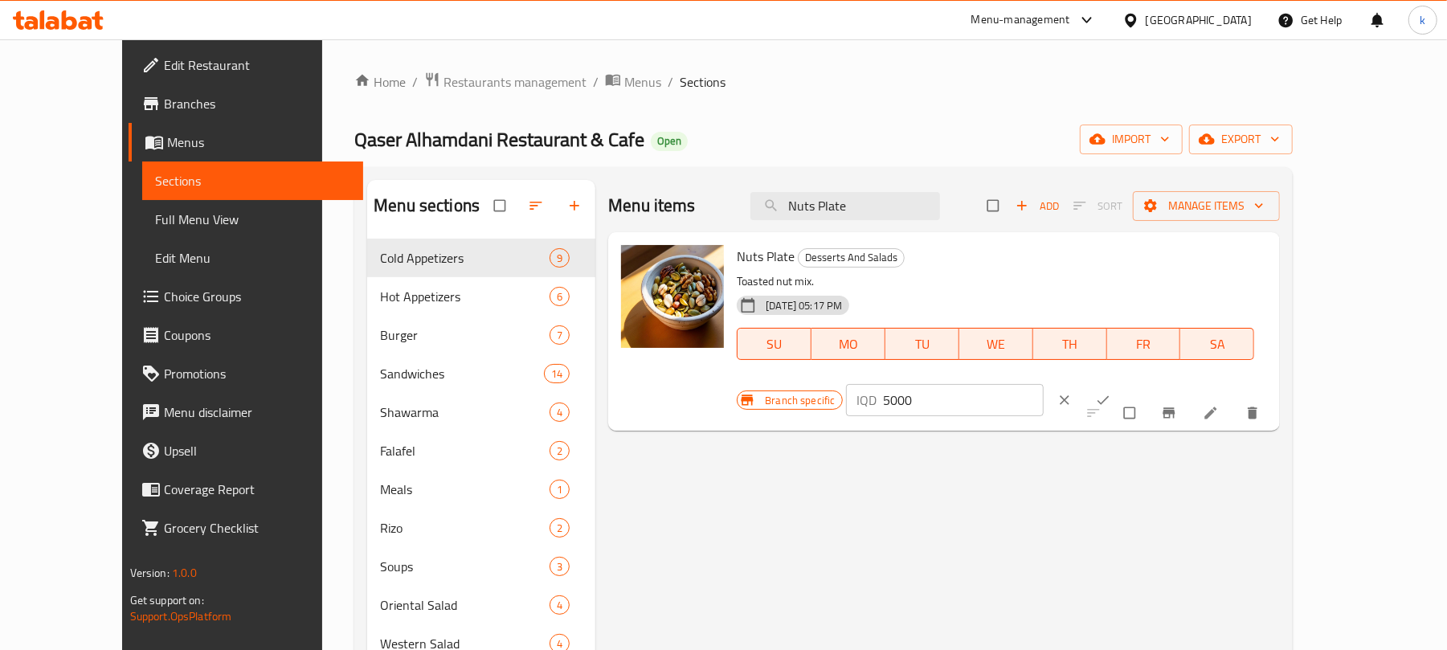
click at [1044, 384] on input "5000" at bounding box center [964, 400] width 161 height 32
click at [1044, 384] on input "7000" at bounding box center [964, 400] width 161 height 32
type input "7000"
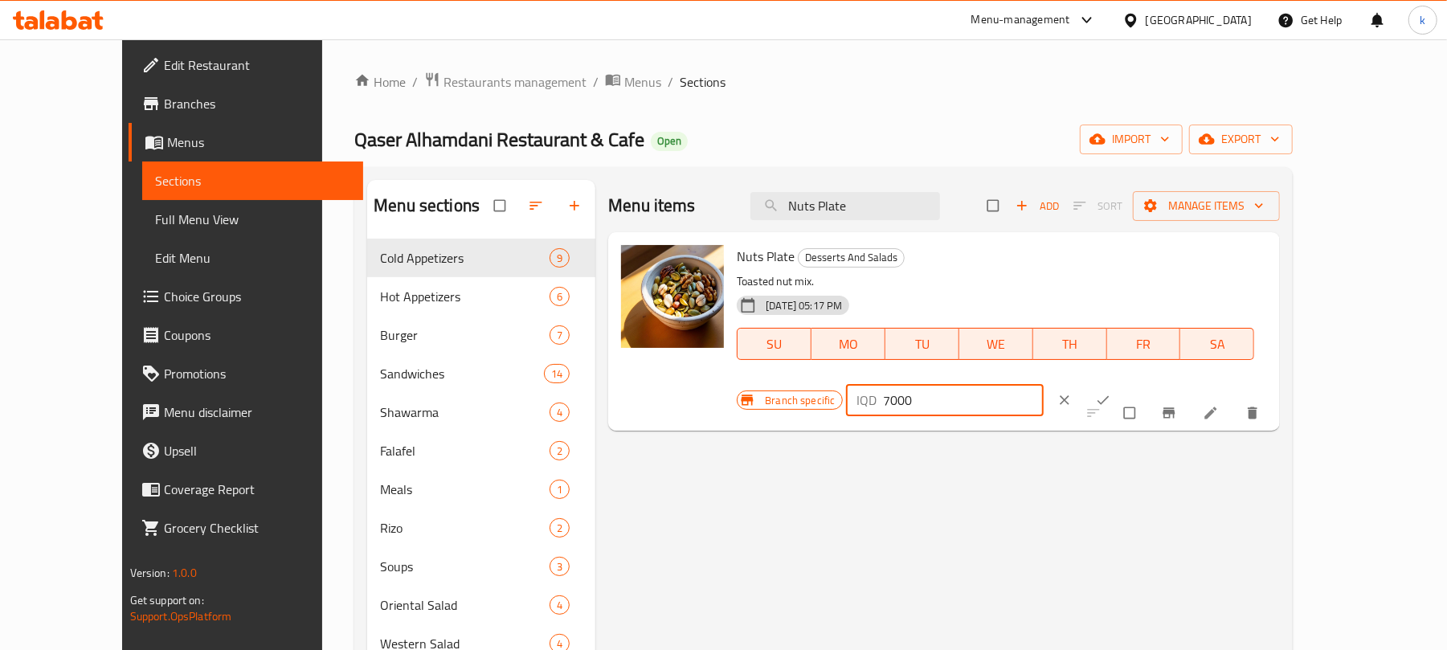
click at [1111, 392] on icon "ok" at bounding box center [1103, 400] width 16 height 16
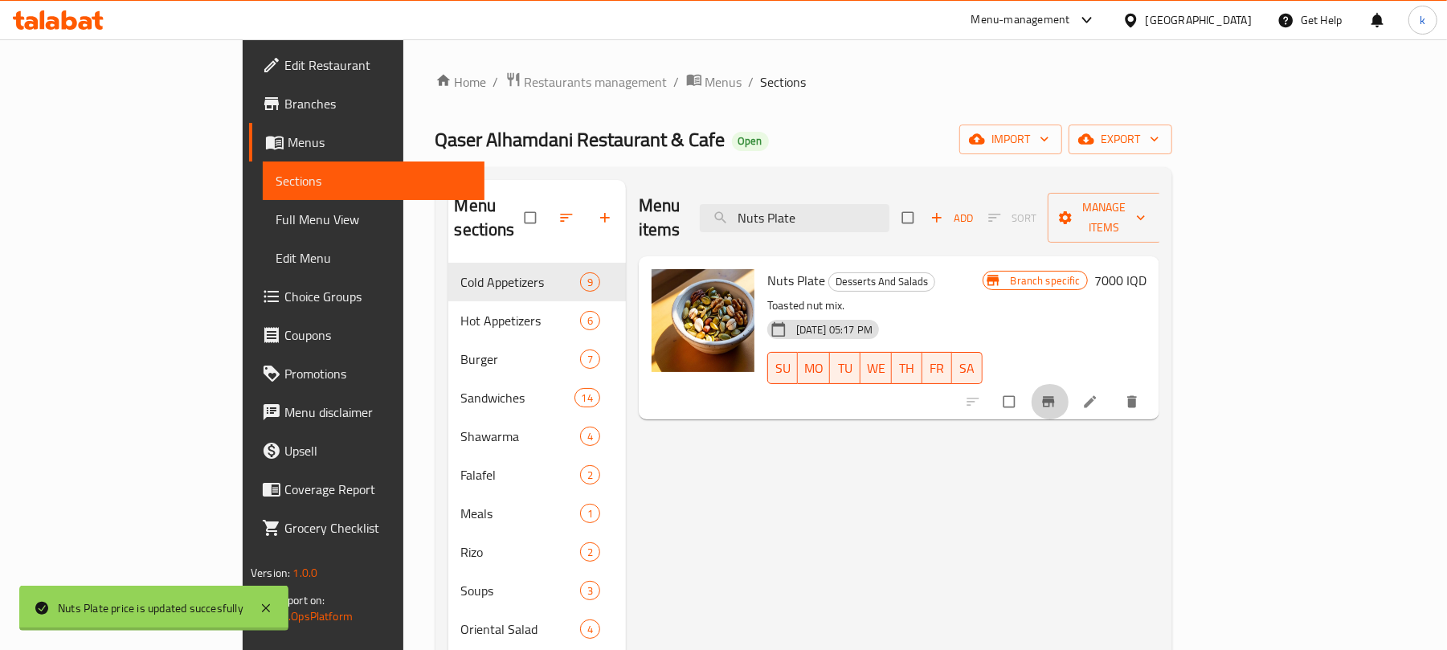
click at [1069, 384] on button "Branch-specific-item" at bounding box center [1050, 401] width 39 height 35
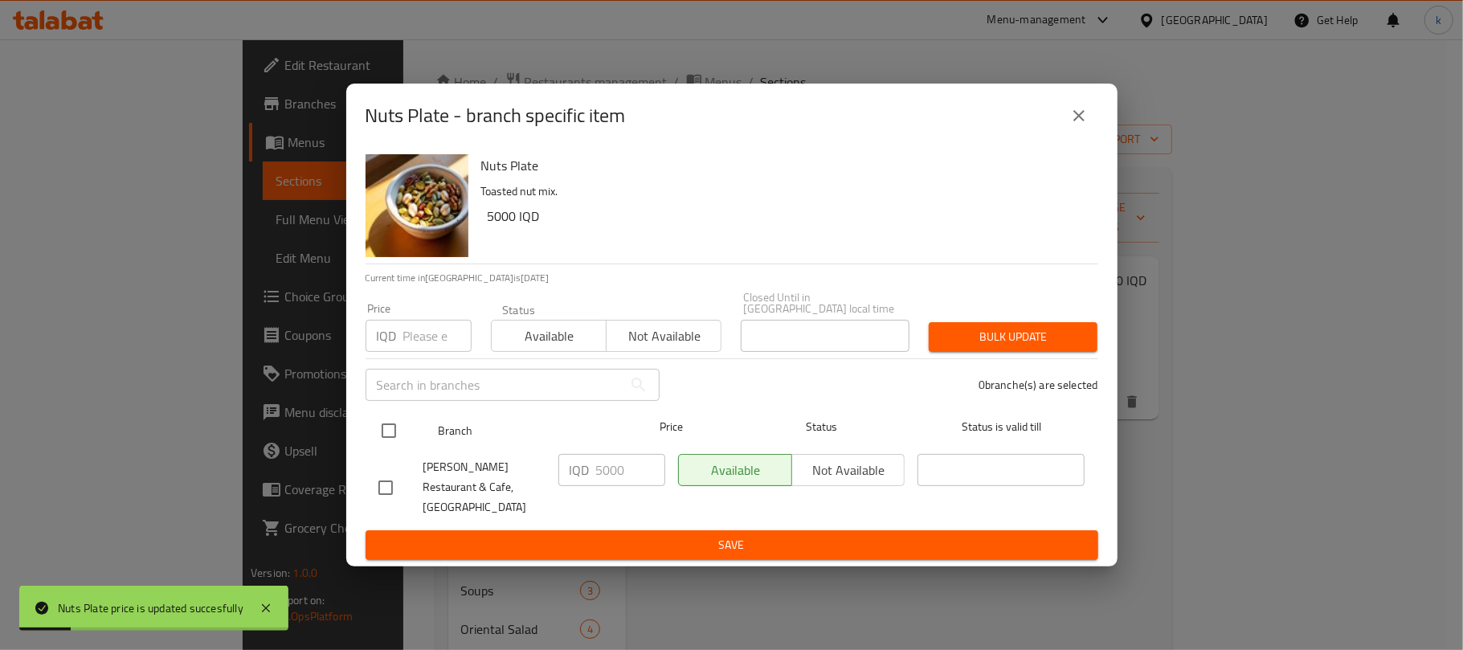
click at [394, 428] on input "checkbox" at bounding box center [389, 431] width 34 height 34
checkbox input "true"
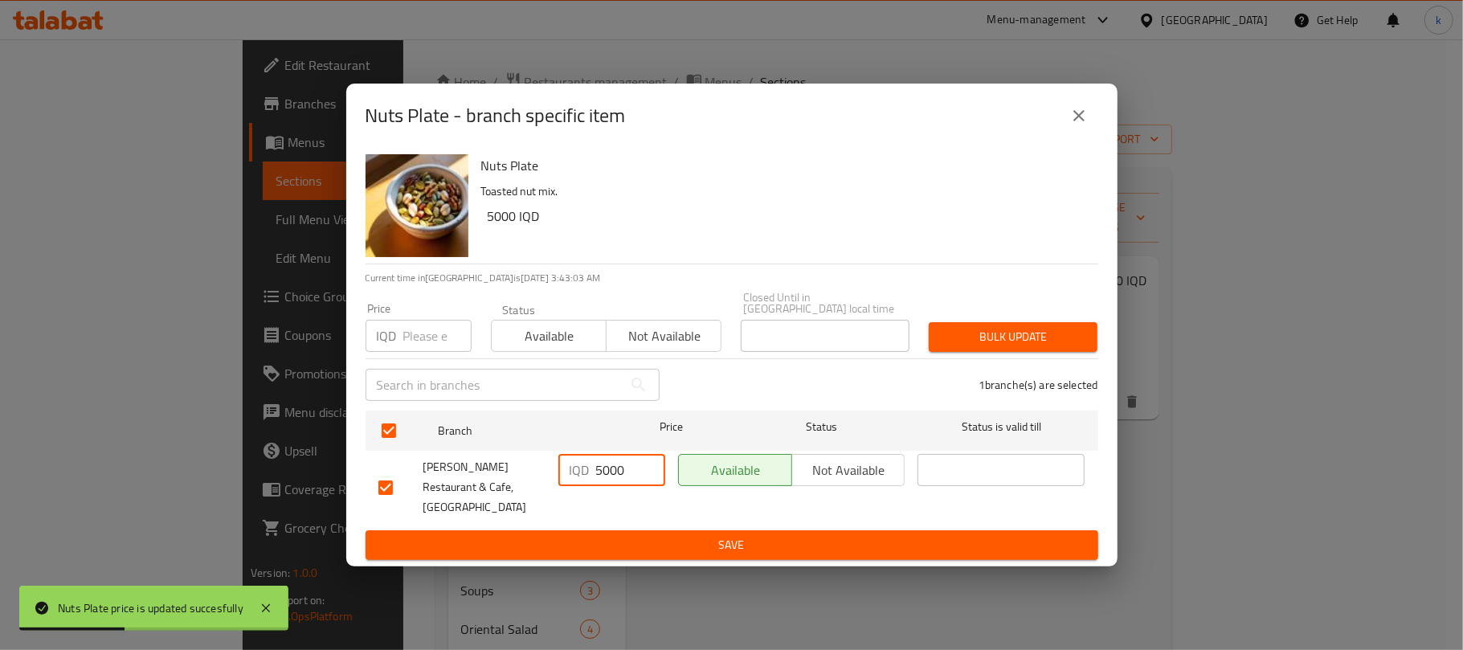
click at [609, 459] on input "5000" at bounding box center [630, 470] width 69 height 32
drag, startPoint x: 609, startPoint y: 459, endPoint x: 641, endPoint y: 484, distance: 40.2
click at [609, 460] on input "5000" at bounding box center [630, 470] width 69 height 32
paste input "7"
type input "7000"
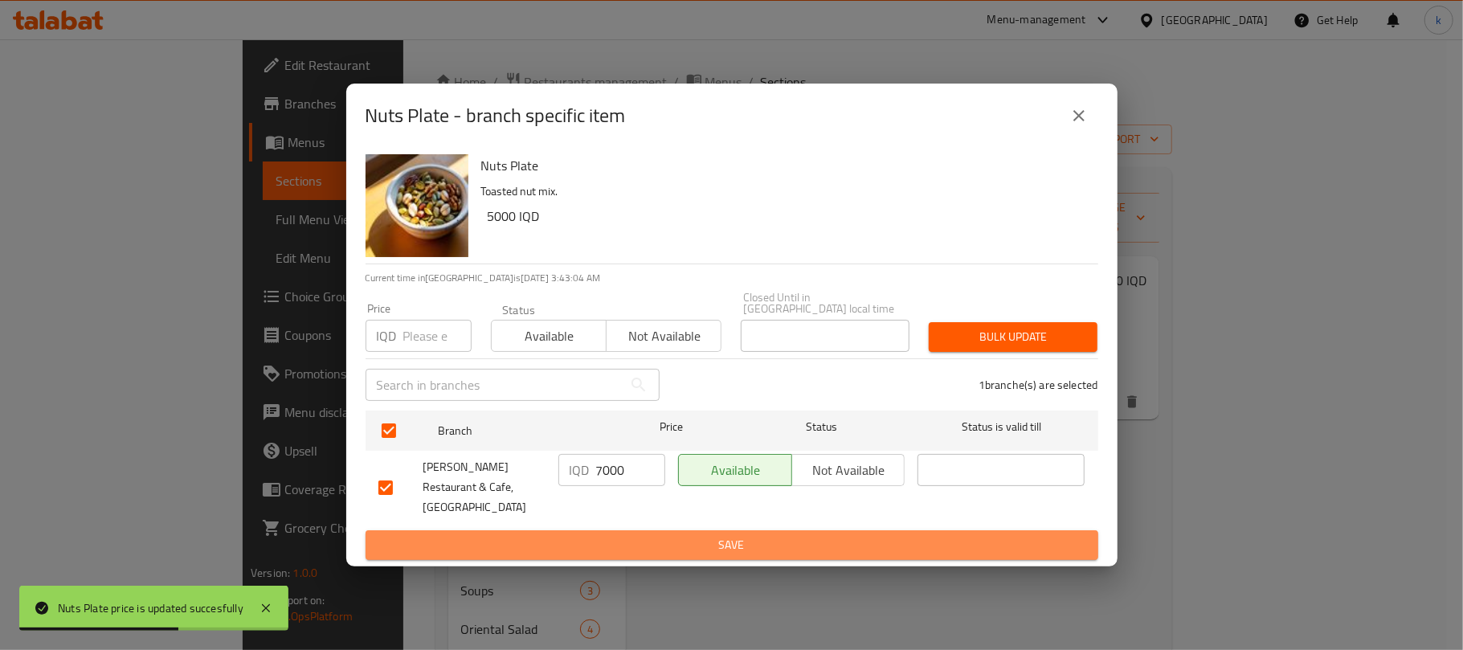
click at [729, 537] on span "Save" at bounding box center [731, 545] width 707 height 20
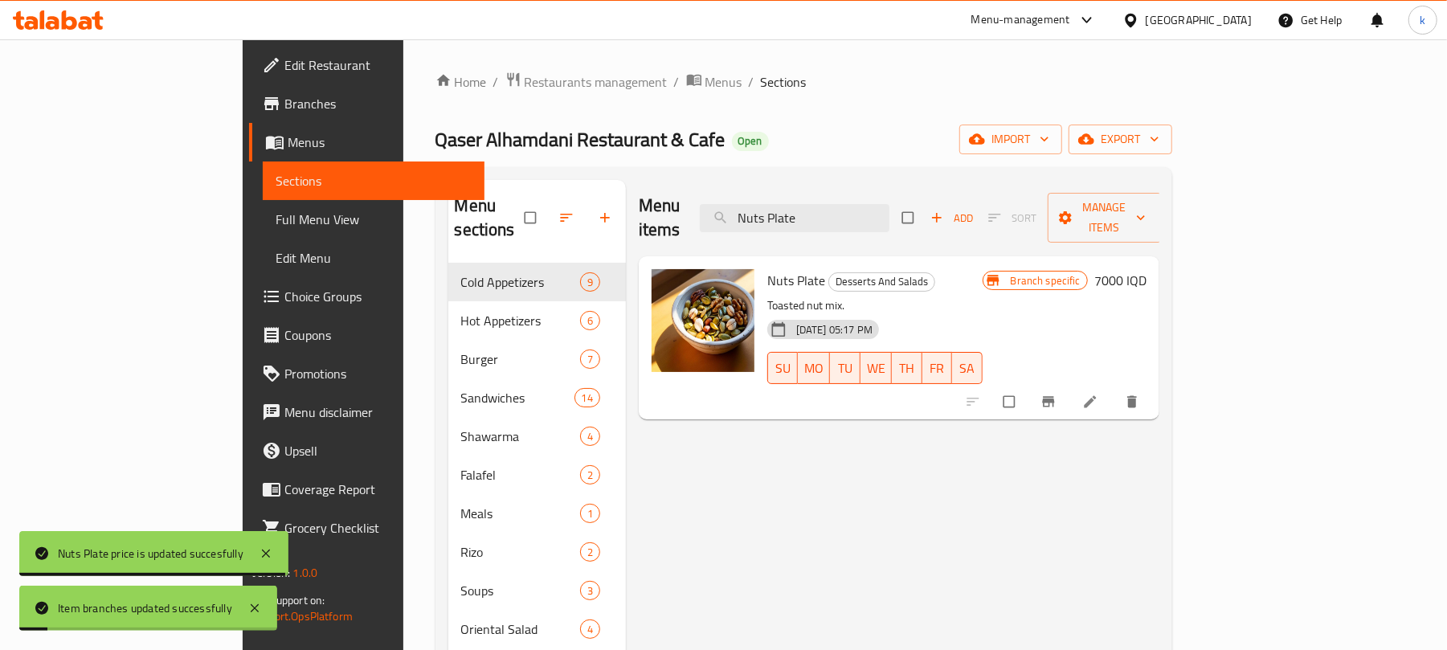
click at [1114, 389] on li at bounding box center [1091, 402] width 45 height 26
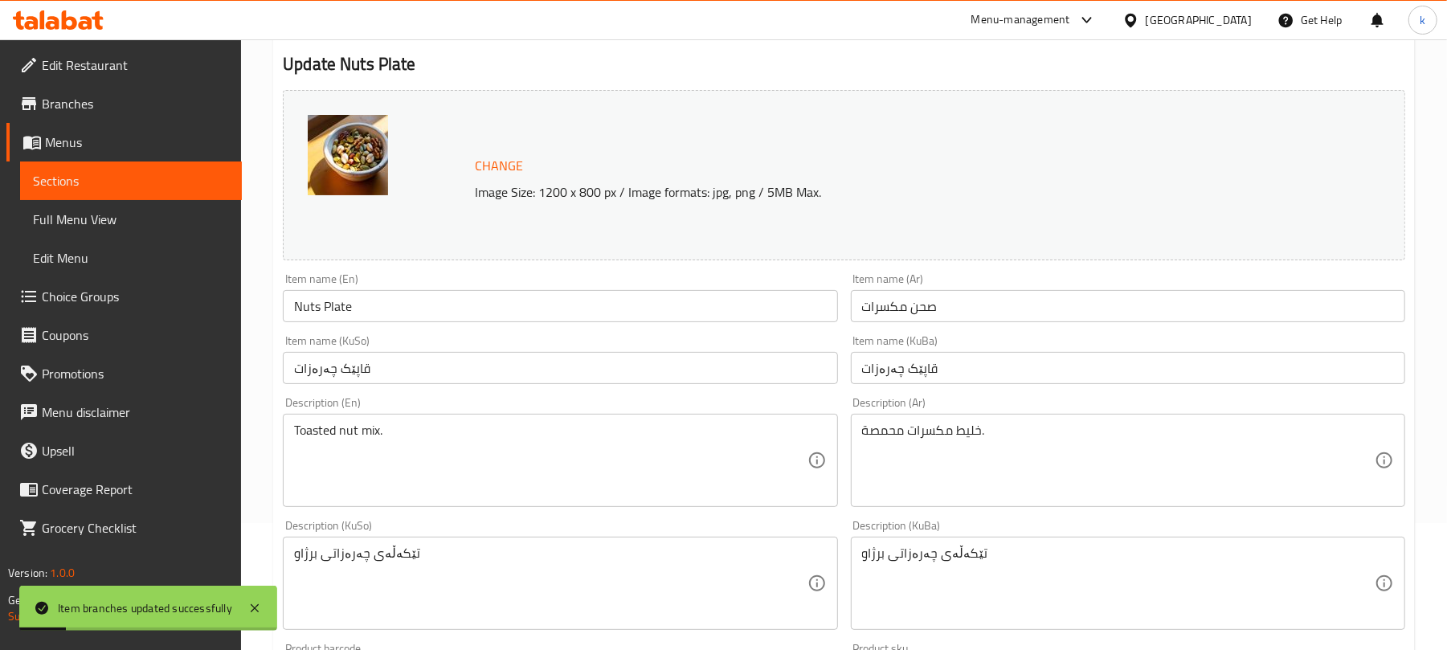
scroll to position [178, 0]
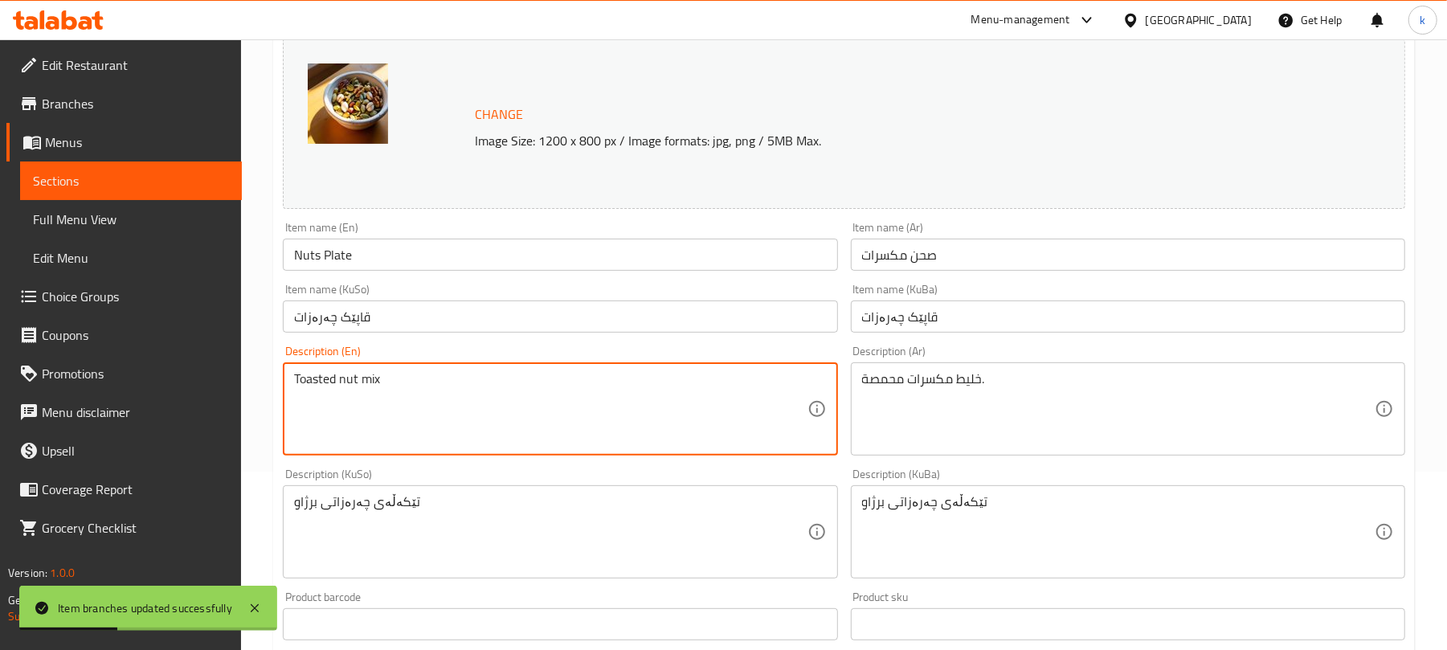
type textarea "Toasted nut mix"
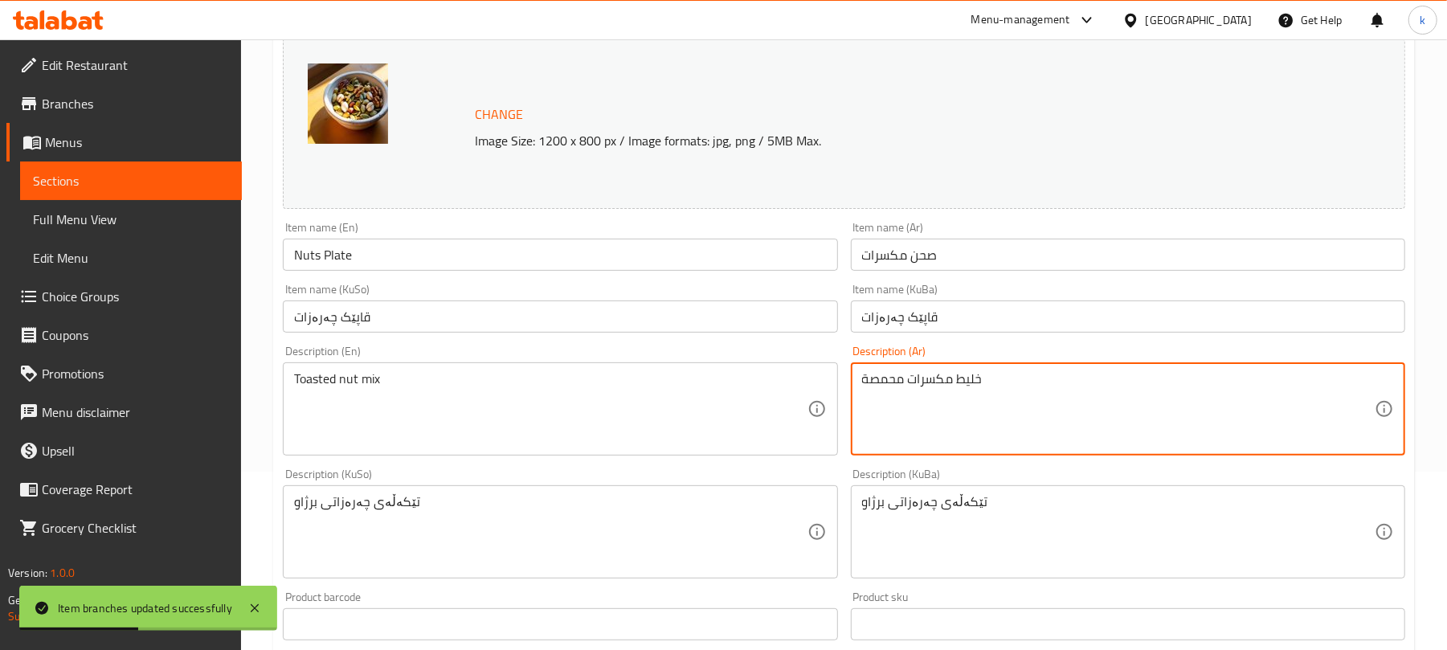
type textarea "خليط مكسرات محمصة"
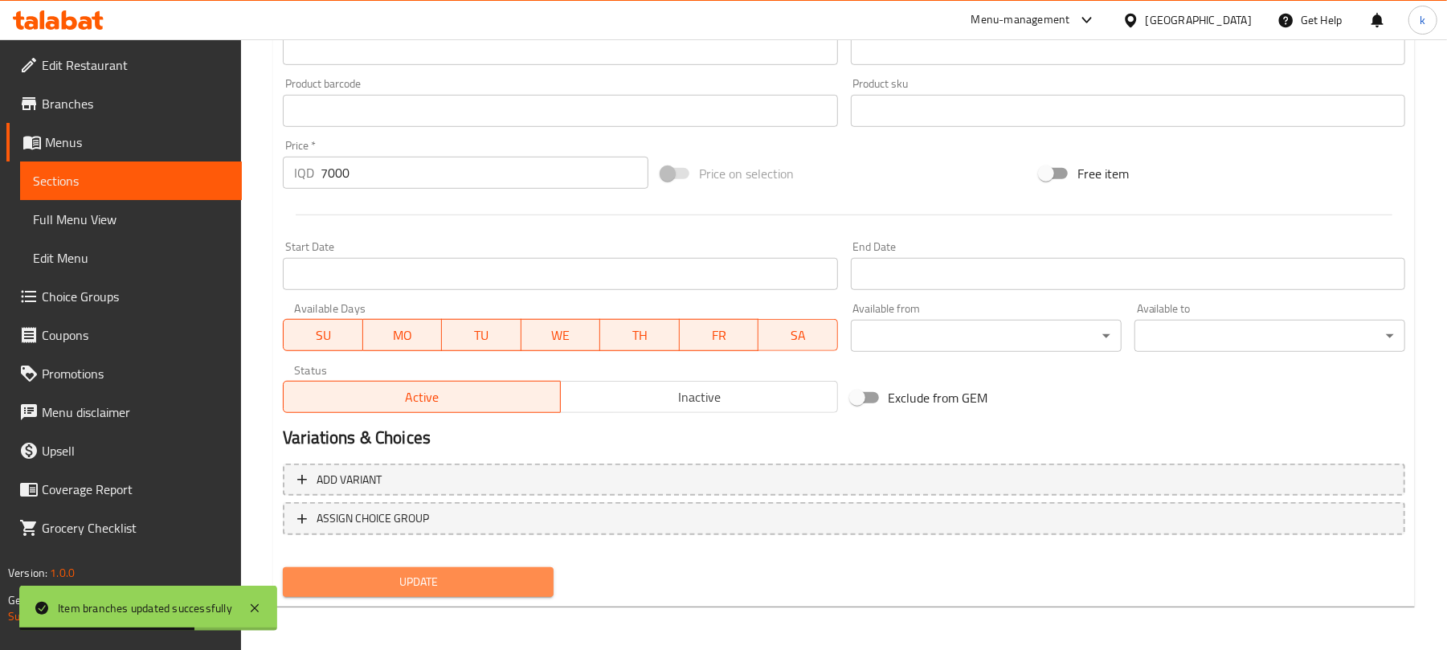
click at [495, 573] on span "Update" at bounding box center [418, 582] width 245 height 20
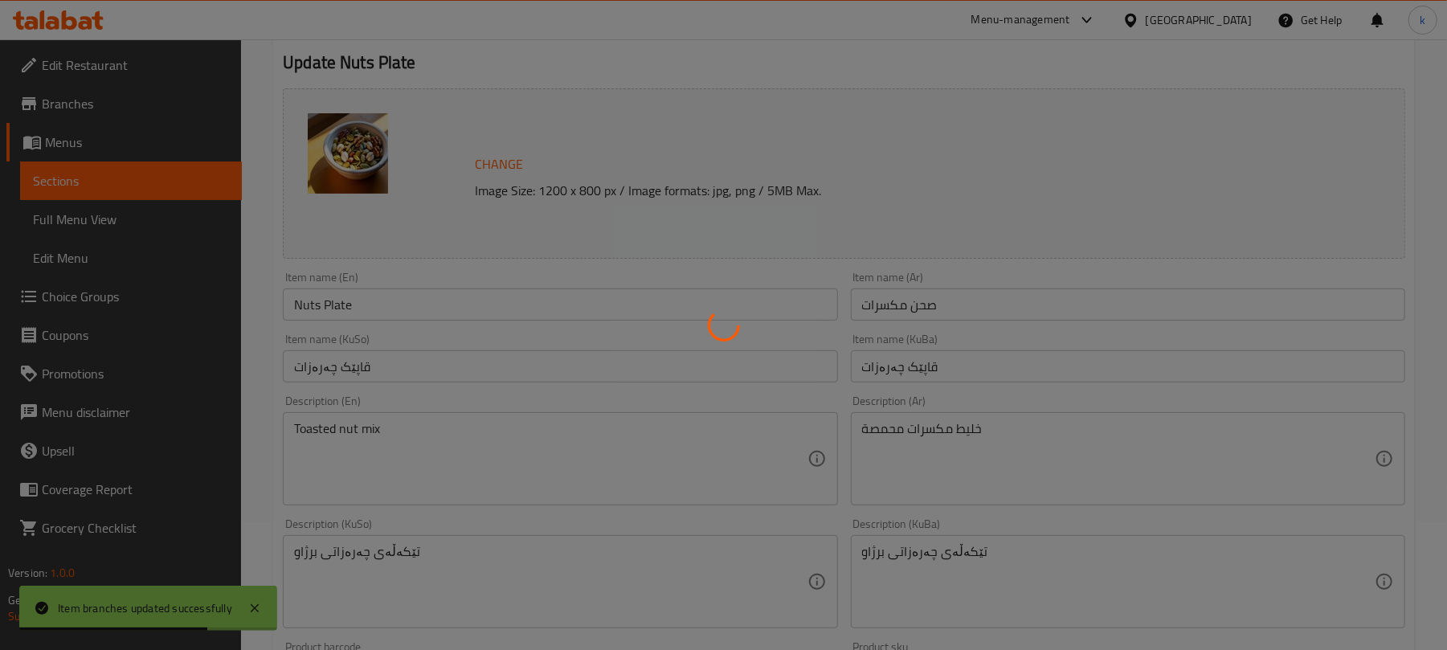
scroll to position [0, 0]
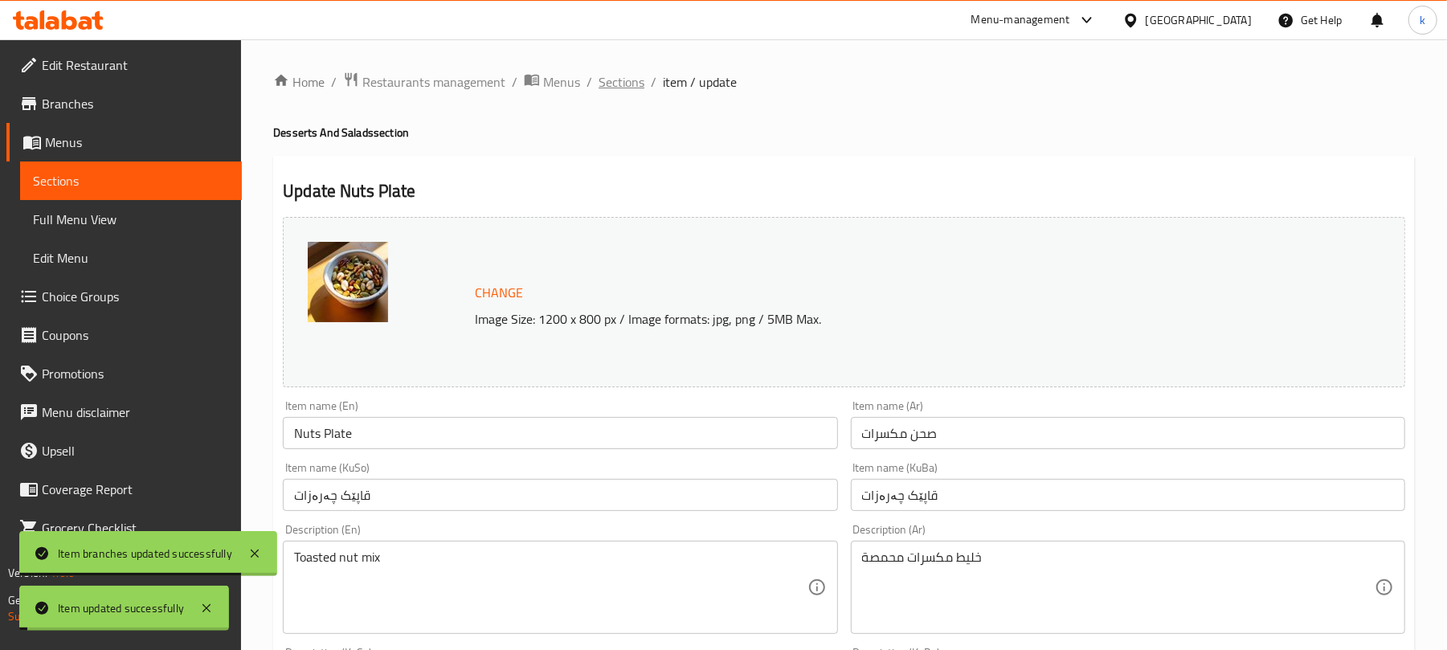
click at [624, 84] on span "Sections" at bounding box center [621, 81] width 46 height 19
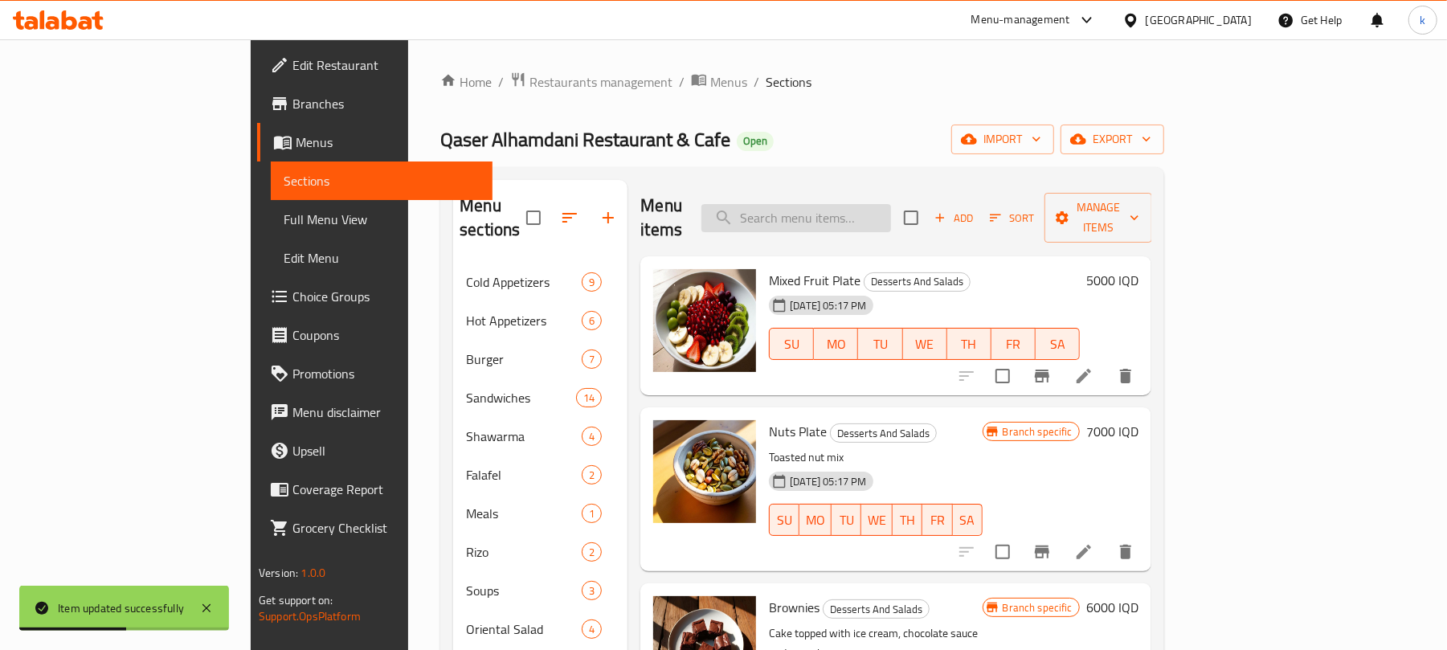
click at [874, 218] on input "search" at bounding box center [796, 218] width 190 height 28
paste input "Chicken Zinger Meal"
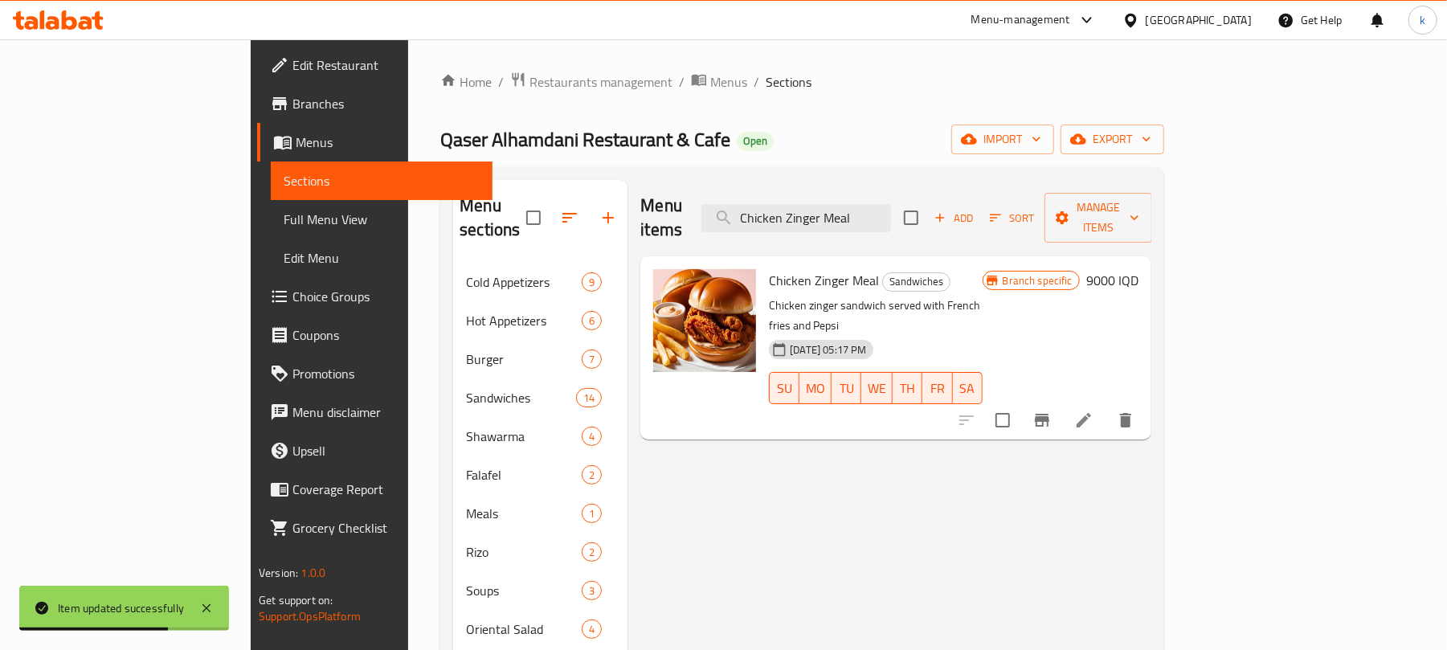
type input "Chicken Zinger Meal"
click at [1138, 269] on h6 "9000 IQD" at bounding box center [1112, 280] width 52 height 22
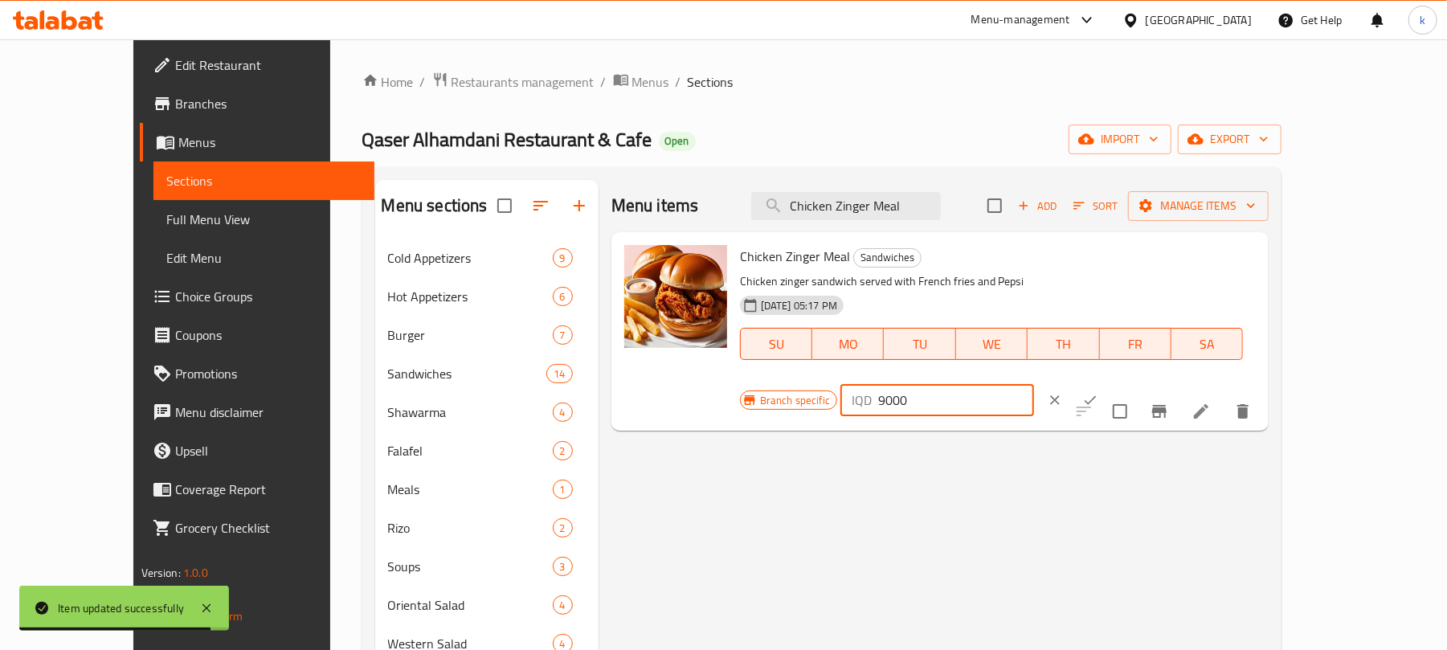
drag, startPoint x: 1174, startPoint y: 264, endPoint x: 1148, endPoint y: 273, distance: 27.2
click at [1034, 384] on div "IQD 9000 ​" at bounding box center [937, 400] width 194 height 32
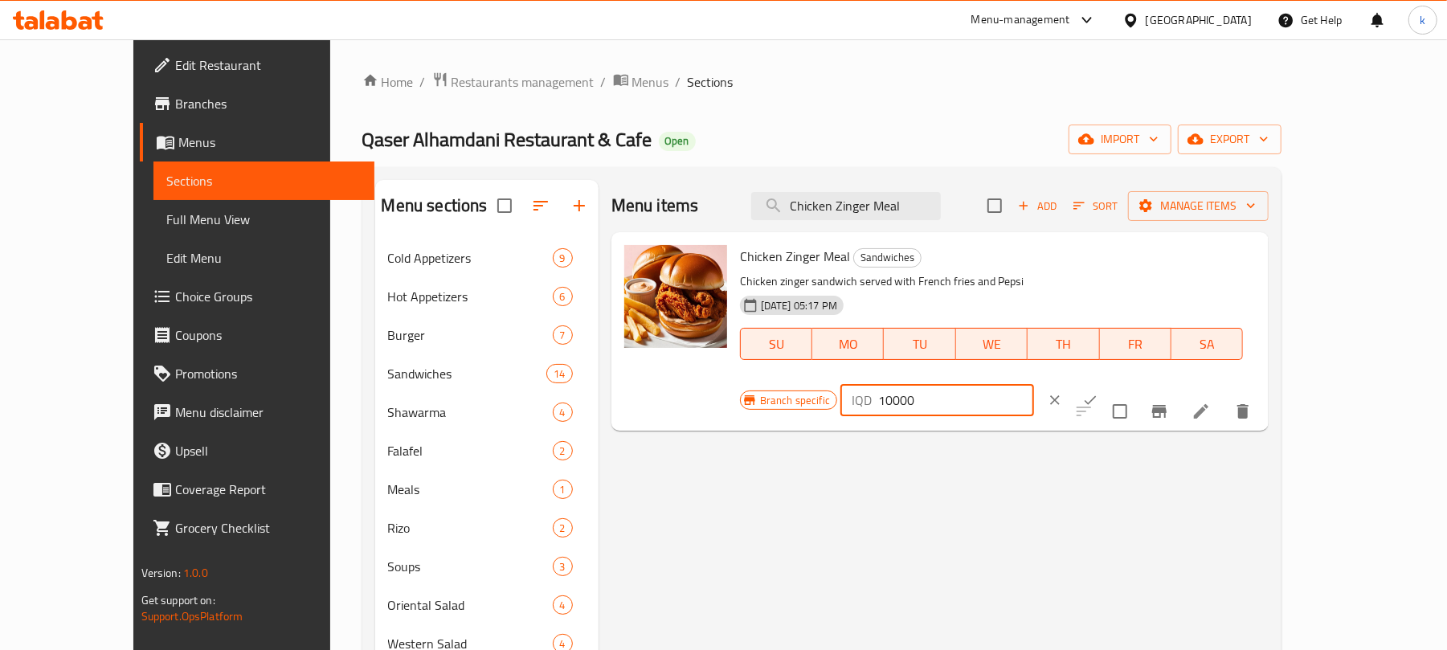
click at [1034, 384] on input "10000" at bounding box center [956, 400] width 156 height 32
type input "10000"
click at [1098, 392] on icon "ok" at bounding box center [1090, 400] width 16 height 16
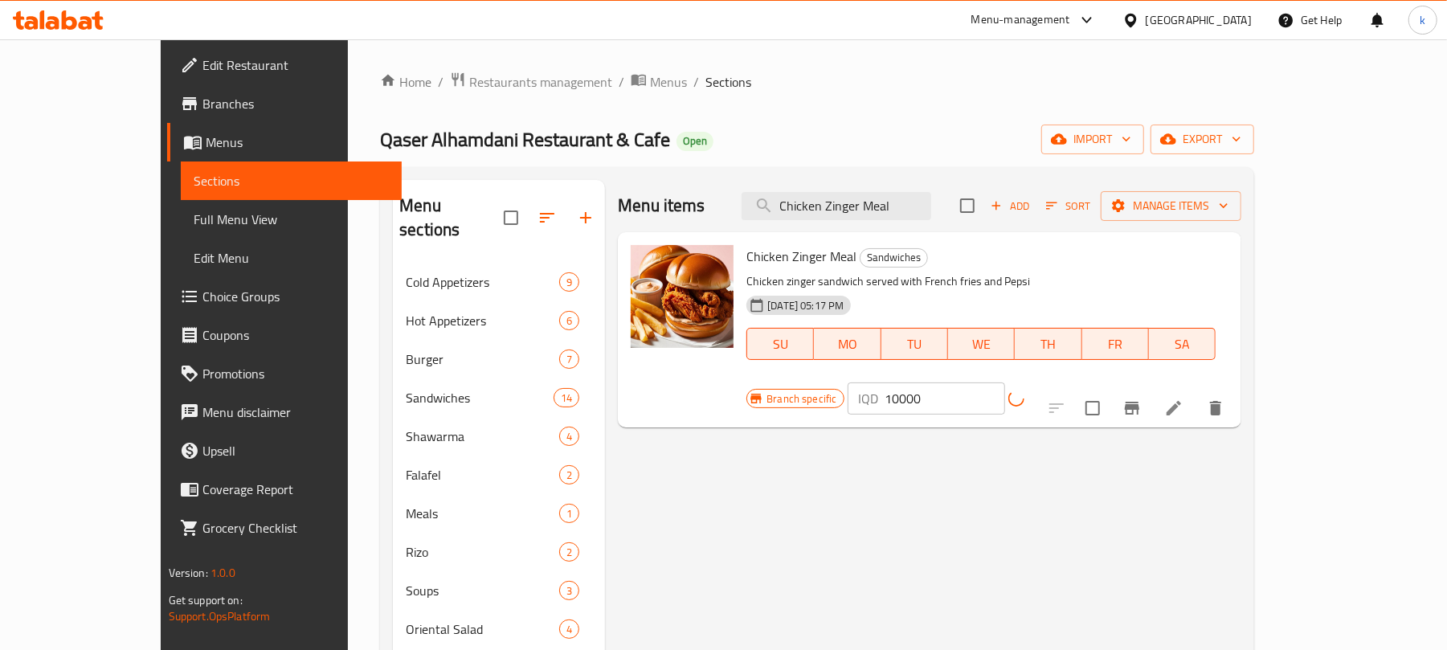
click at [1151, 389] on button "Branch-specific-item" at bounding box center [1131, 408] width 39 height 39
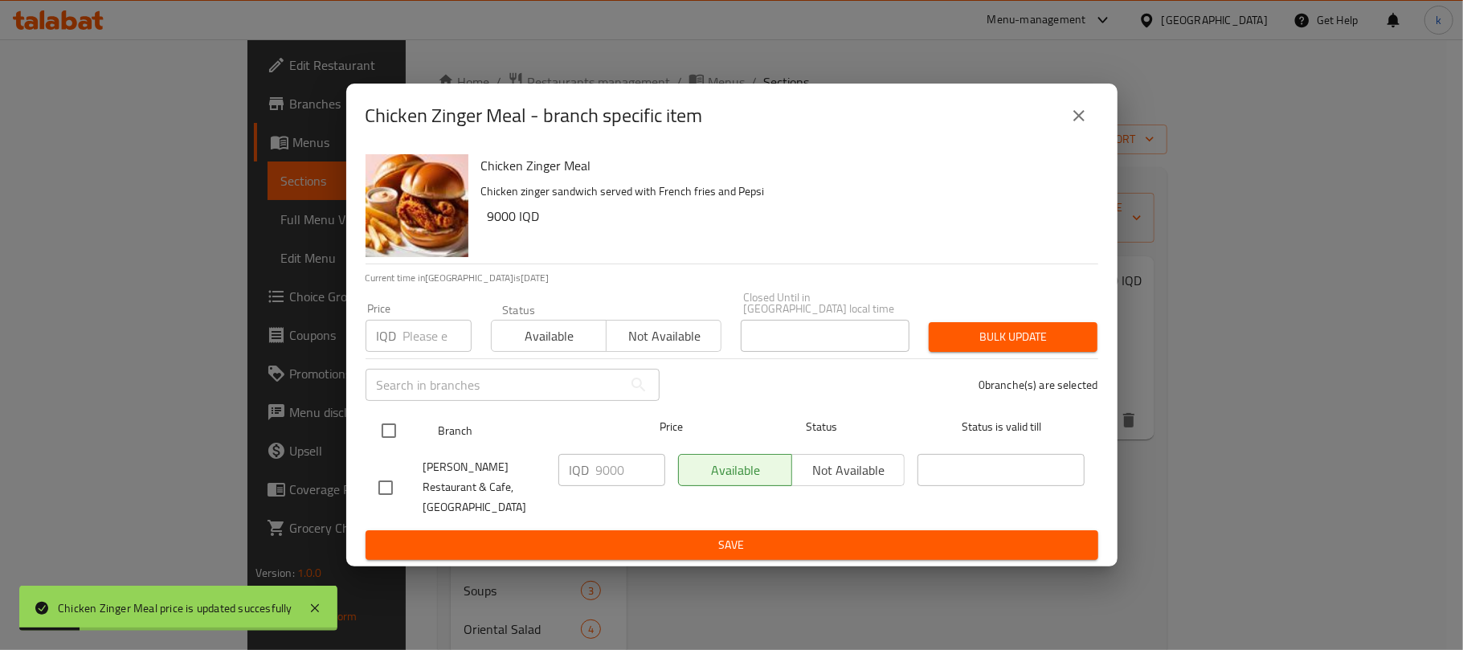
drag, startPoint x: 384, startPoint y: 415, endPoint x: 448, endPoint y: 427, distance: 65.4
click at [386, 415] on input "checkbox" at bounding box center [389, 431] width 34 height 34
checkbox input "true"
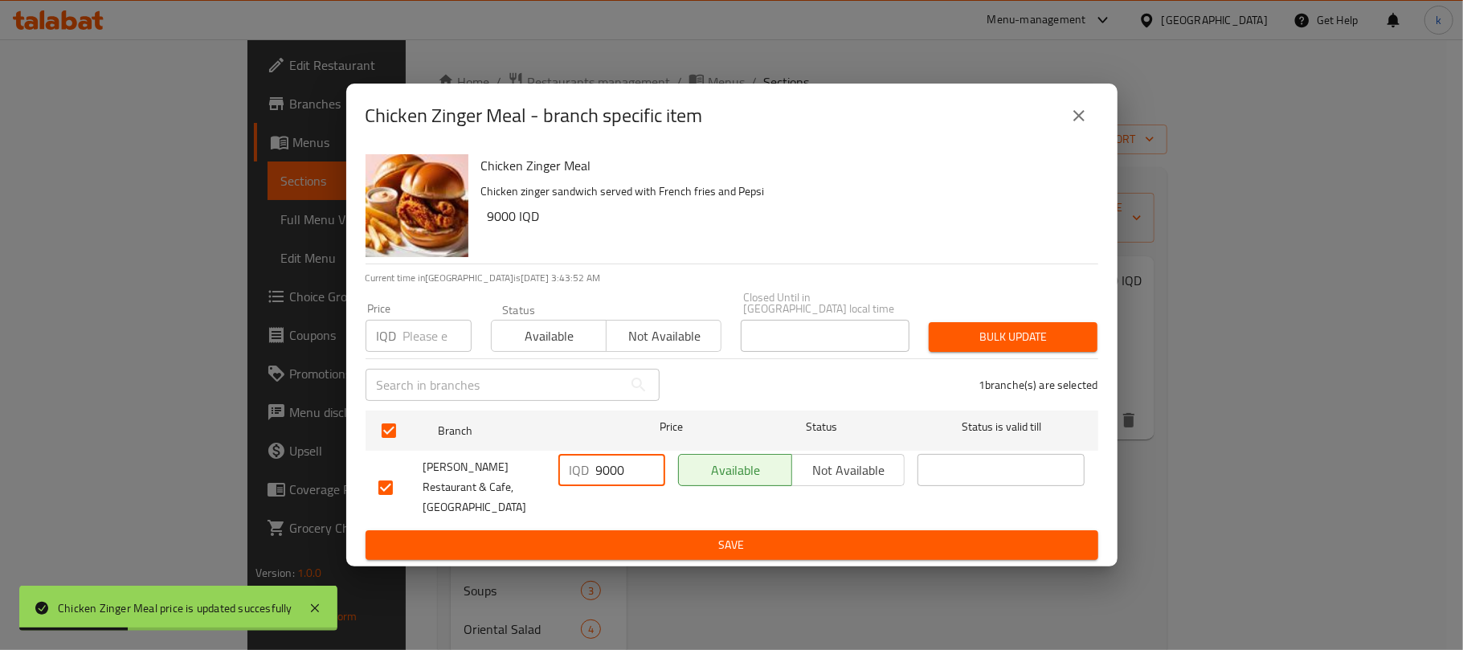
click at [618, 463] on input "9000" at bounding box center [630, 470] width 69 height 32
click at [620, 463] on input "9000" at bounding box center [630, 470] width 69 height 32
paste input "10"
type input "10000"
click at [672, 535] on span "Save" at bounding box center [731, 545] width 707 height 20
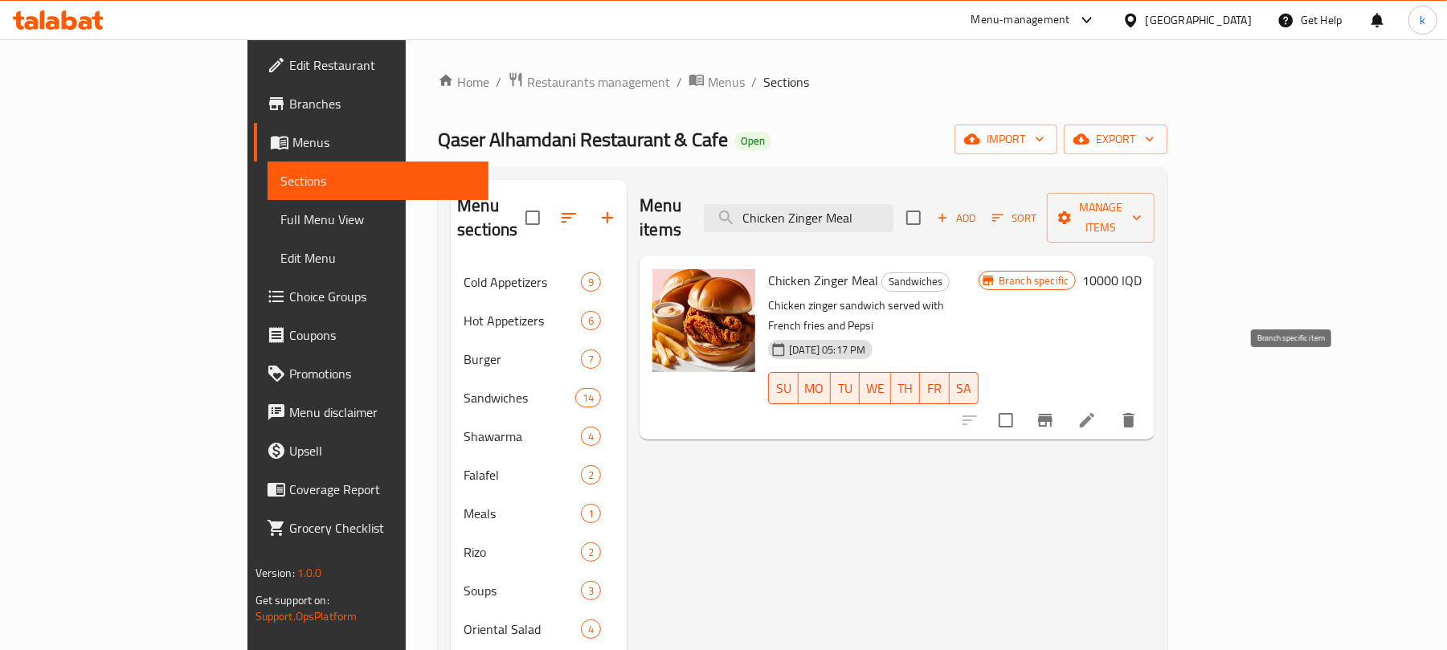
click at [1055, 410] on icon "Branch-specific-item" at bounding box center [1044, 419] width 19 height 19
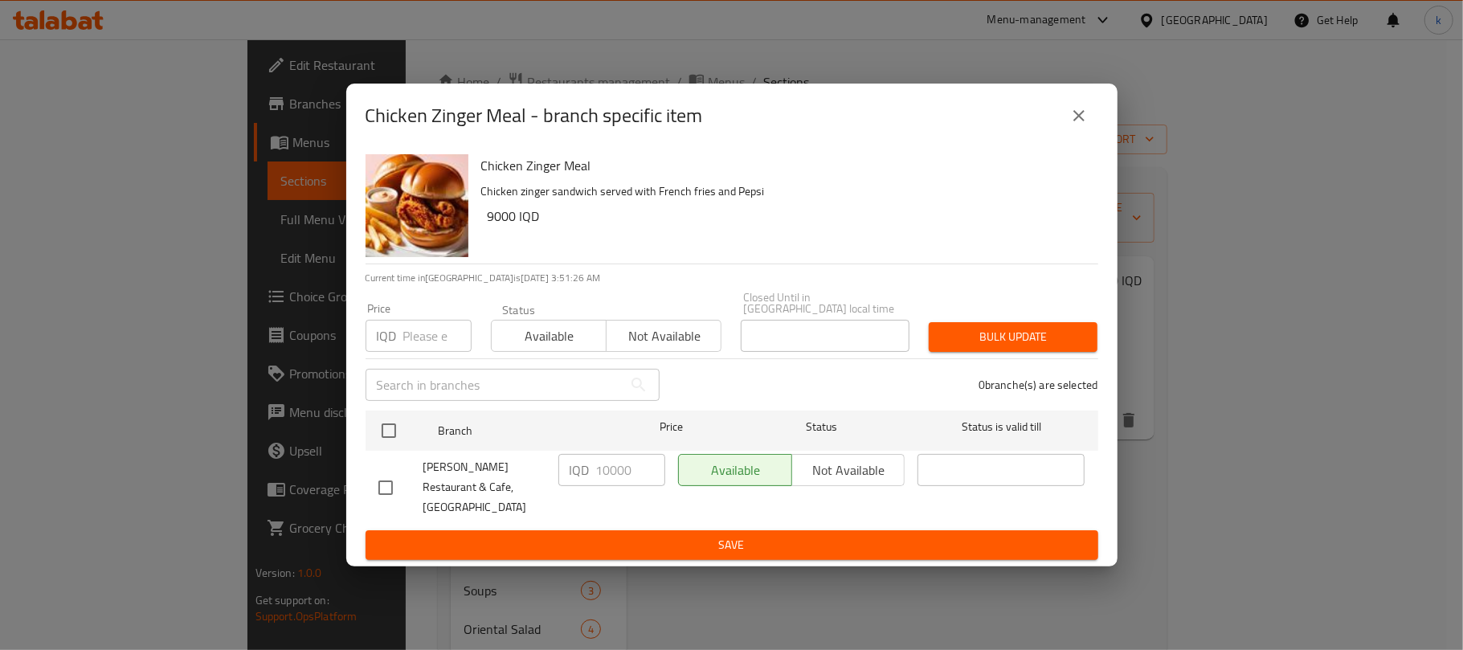
click at [1086, 120] on icon "close" at bounding box center [1078, 115] width 19 height 19
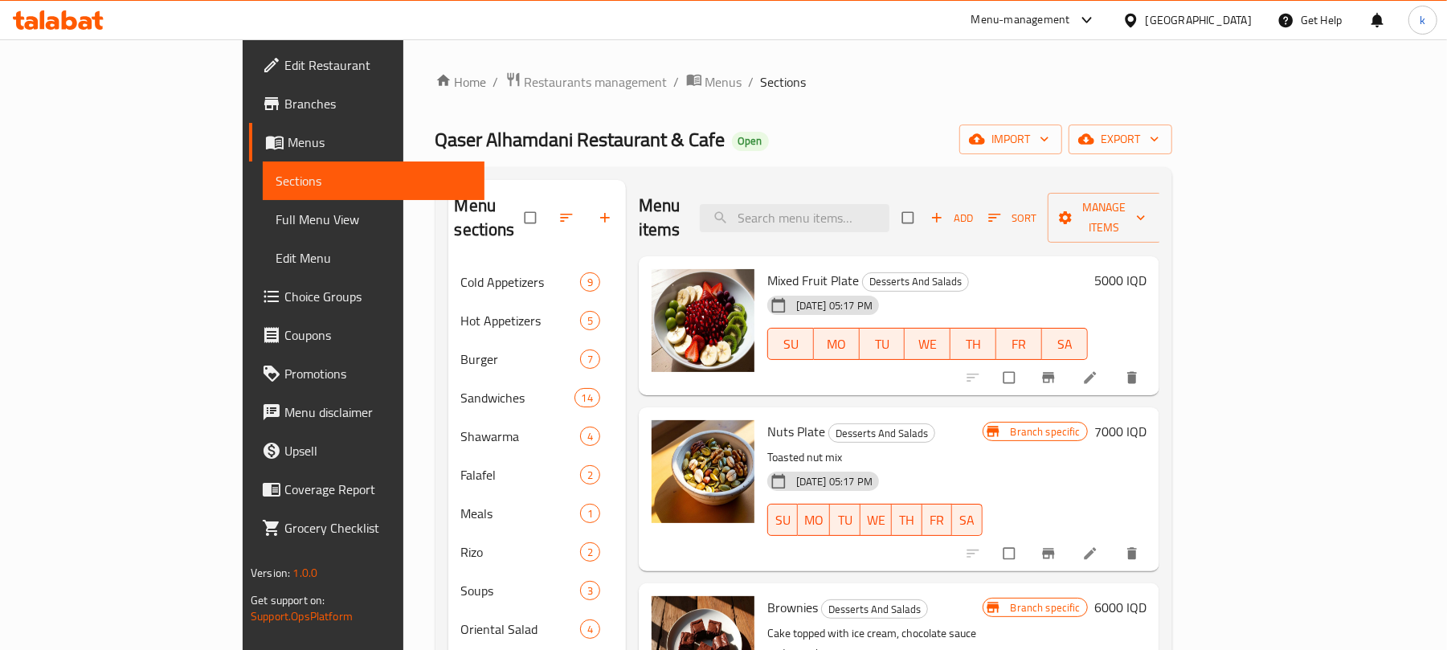
click at [881, 191] on div "Menu items Add Sort Manage items" at bounding box center [899, 218] width 520 height 76
click at [889, 210] on input "search" at bounding box center [795, 218] width 190 height 28
paste input "ried Kibbeh"
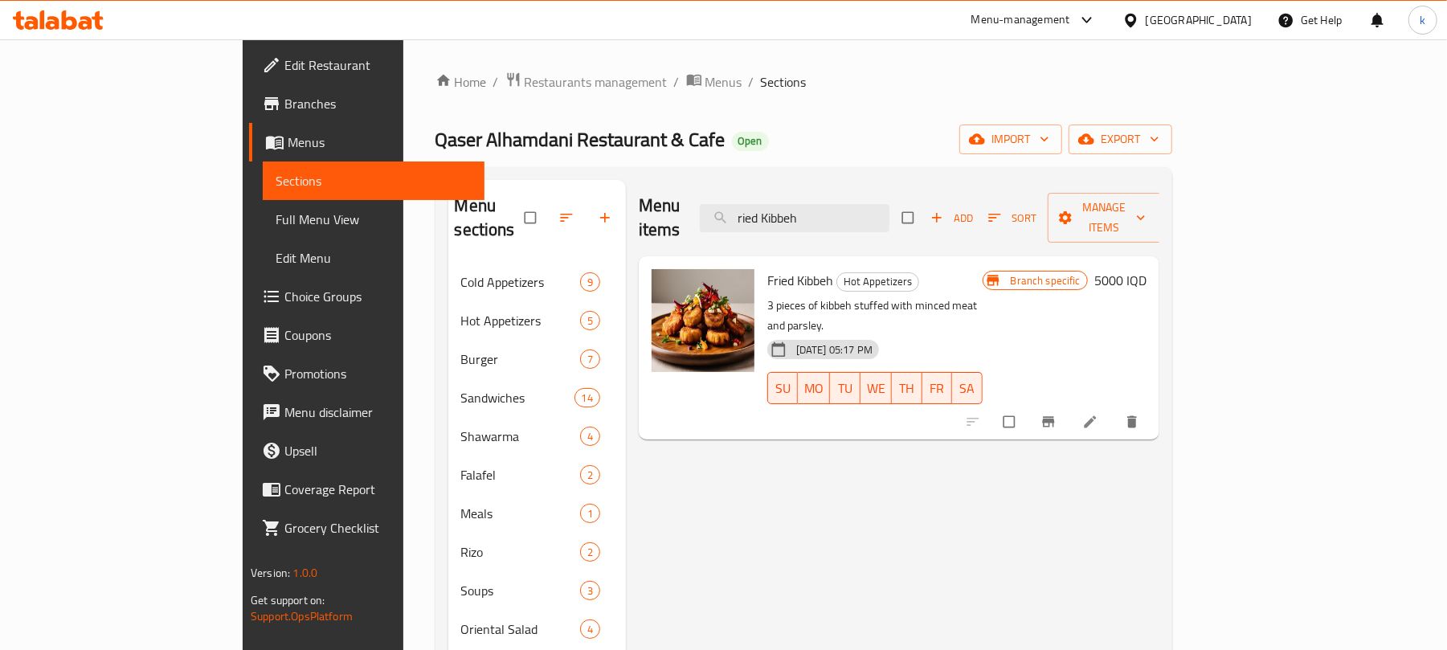
type input "ried Kibbeh"
click at [1098, 414] on icon at bounding box center [1090, 422] width 16 height 16
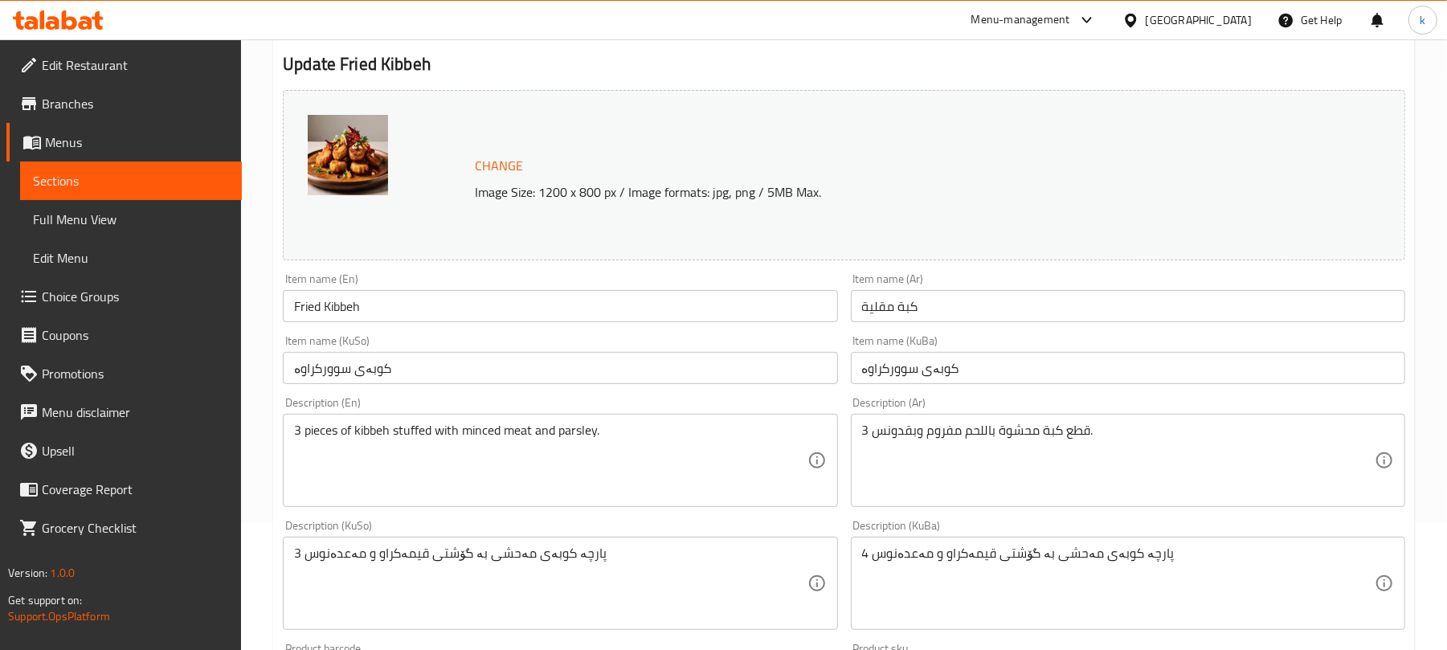
scroll to position [178, 0]
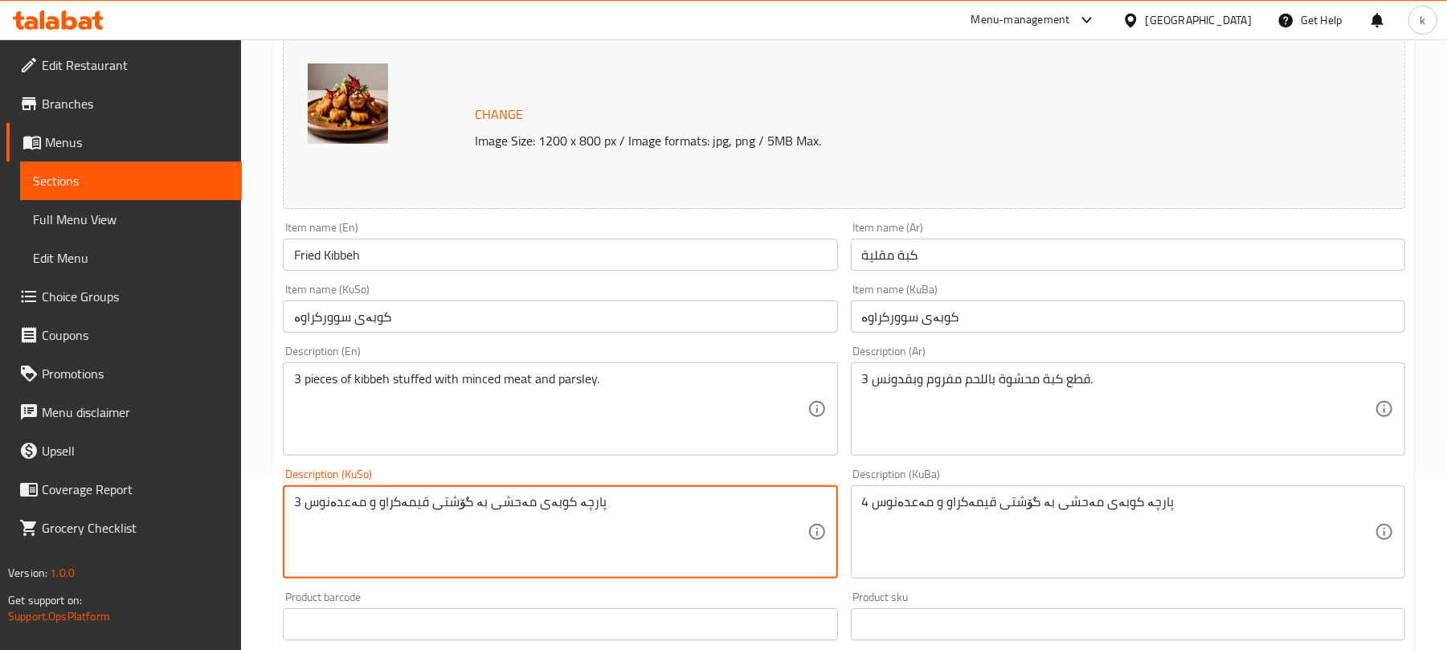
click at [418, 505] on textarea "3 پارچە کوبەی مەحشی بە گۆشتی قیمەکراو و مەعدەنوس" at bounding box center [550, 532] width 512 height 76
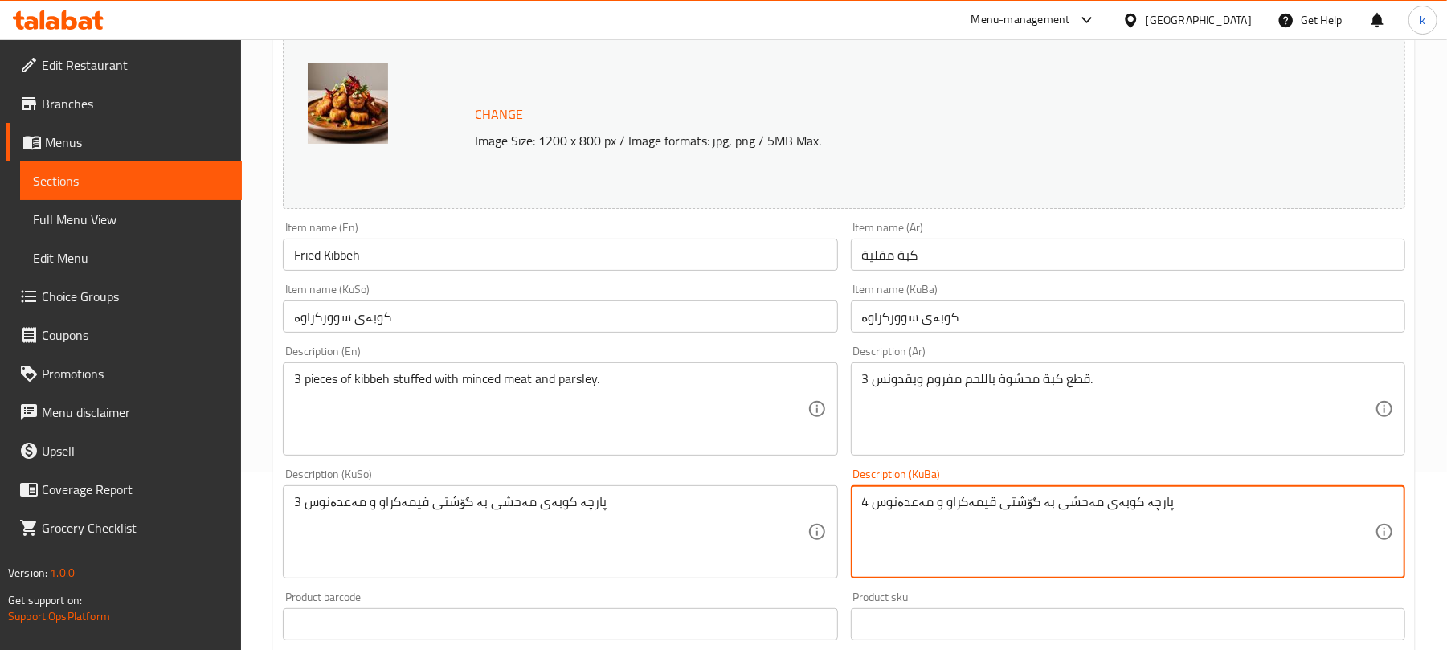
click at [999, 506] on textarea "4 پارچە کوبەی مەحشی بە گۆشتی قیمەکراو و مەعدەنوس" at bounding box center [1118, 532] width 512 height 76
paste textarea "3"
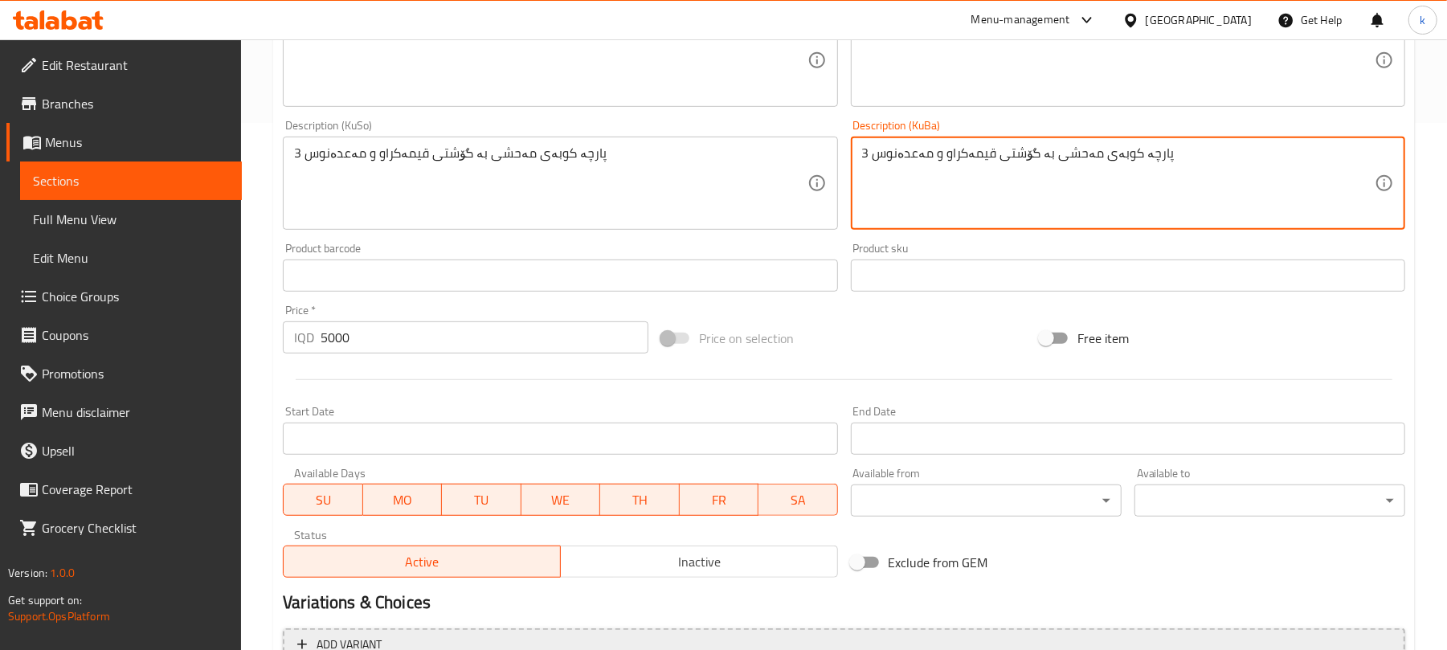
scroll to position [692, 0]
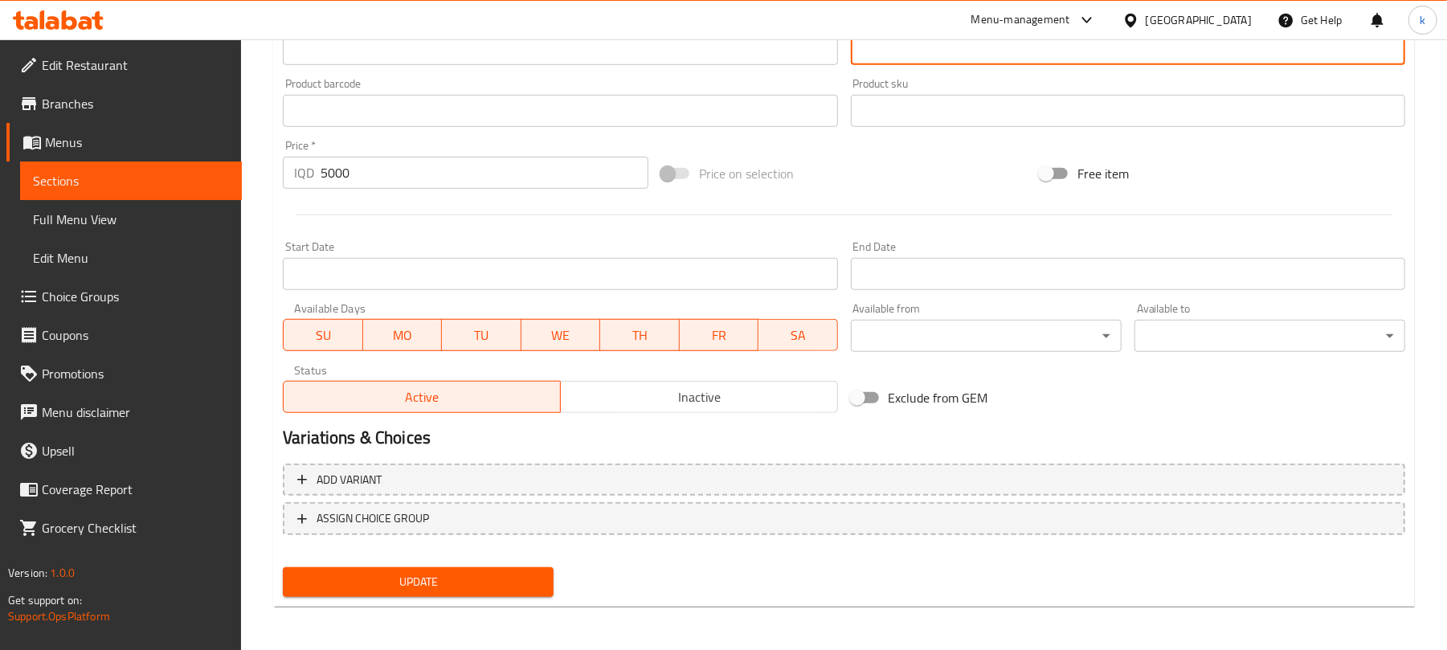
type textarea "3 پارچە کوبەی مەحشی بە گۆشتی قیمەکراو و مەعدەنوس"
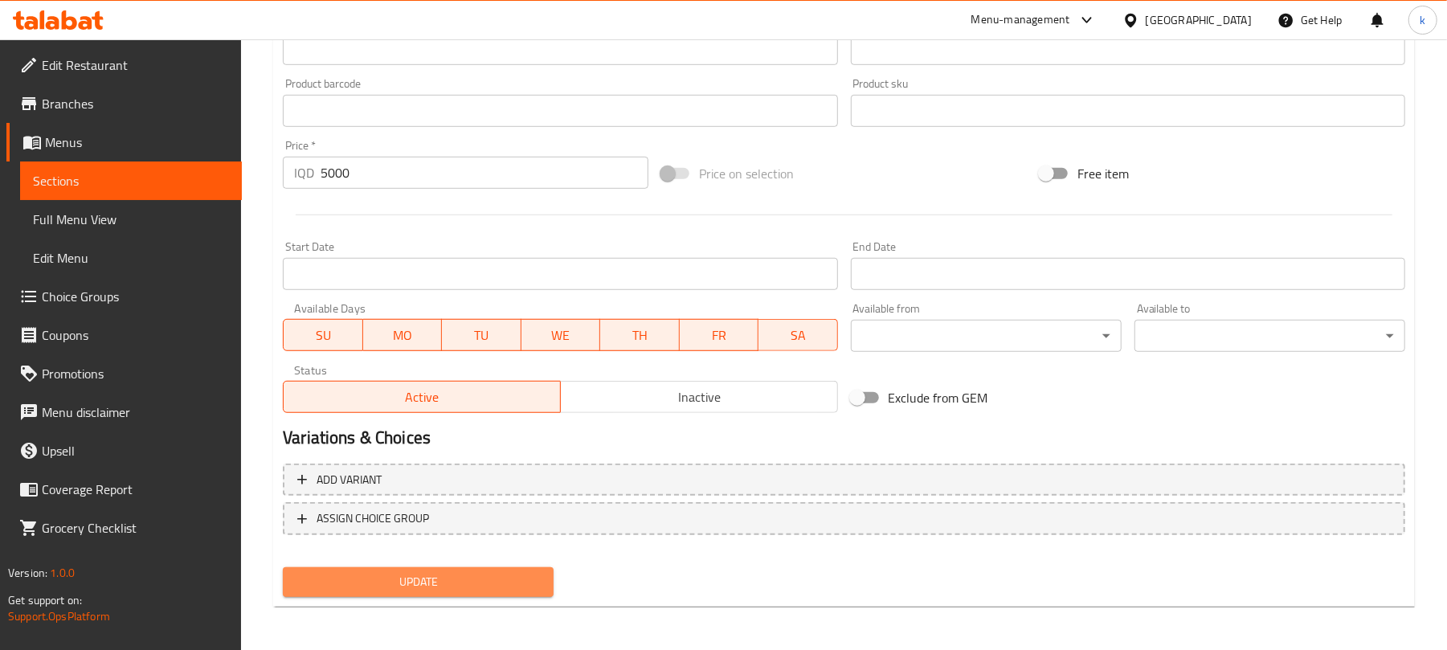
click at [412, 573] on span "Update" at bounding box center [418, 582] width 245 height 20
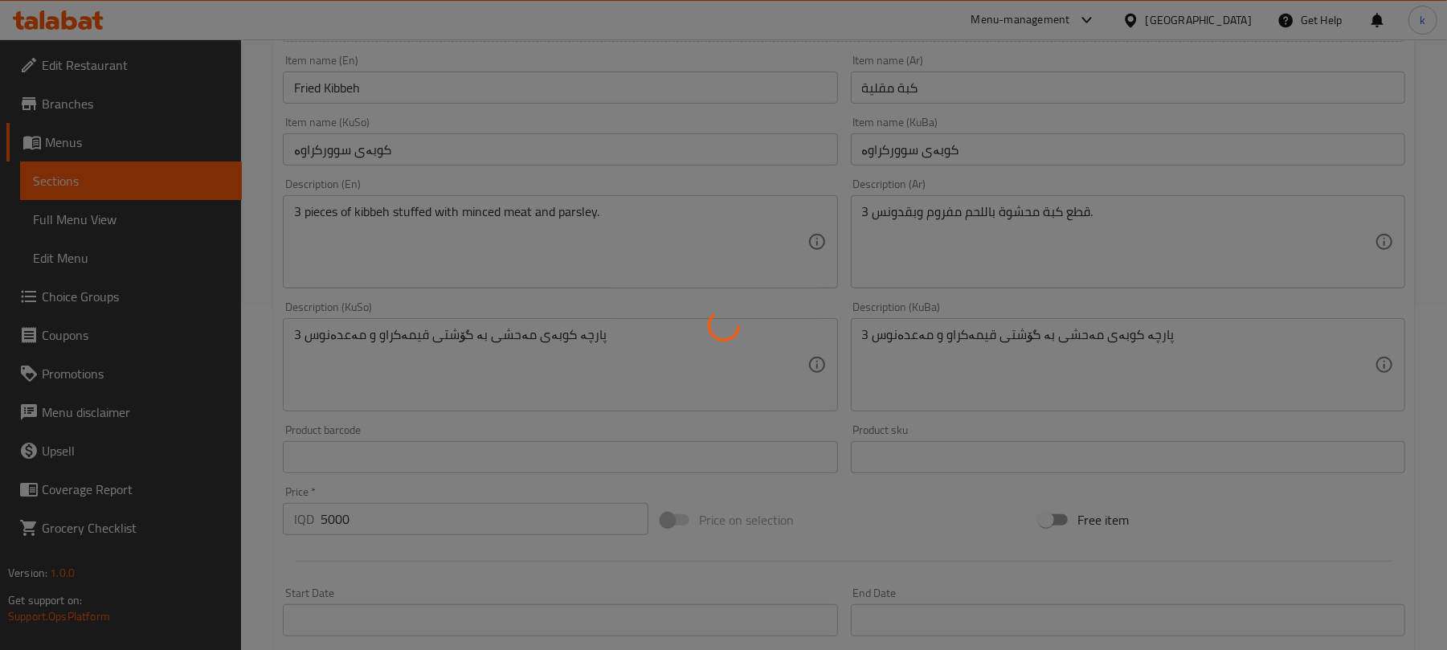
scroll to position [335, 0]
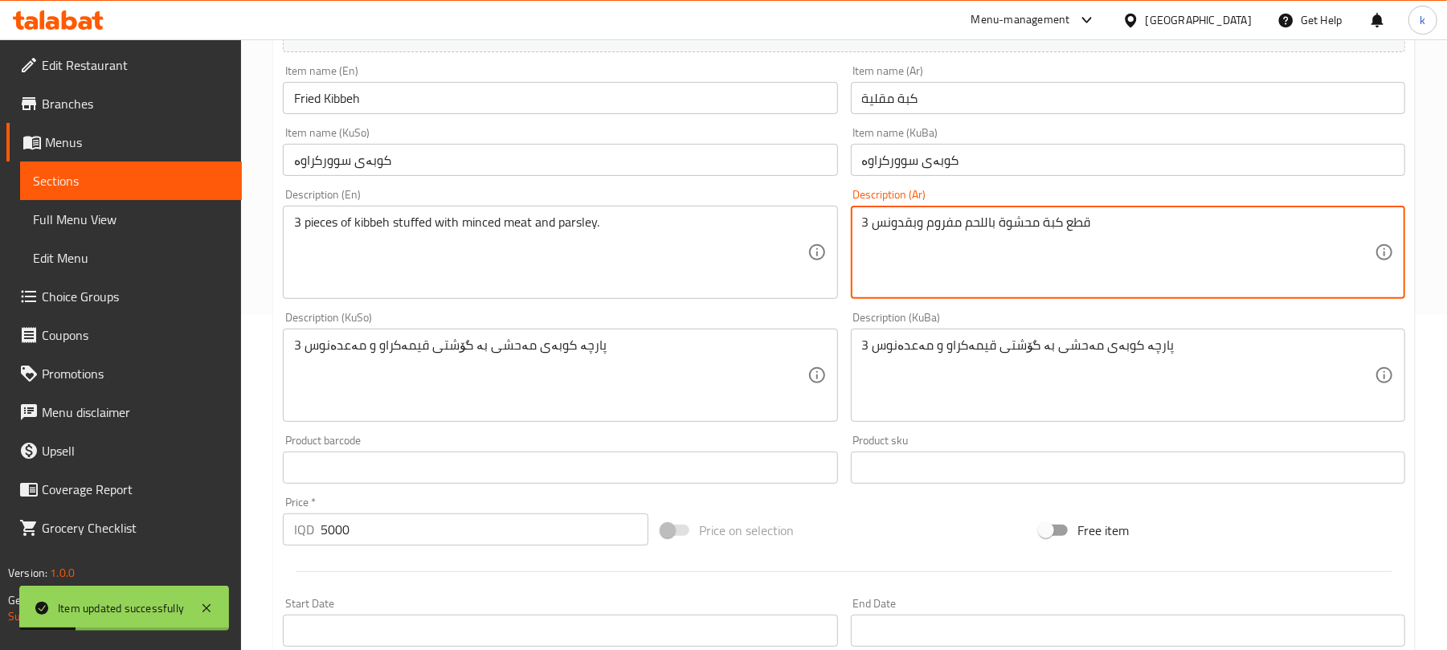
type textarea "3 قطع كبة محشوة باللحم مفروم وبقدونس"
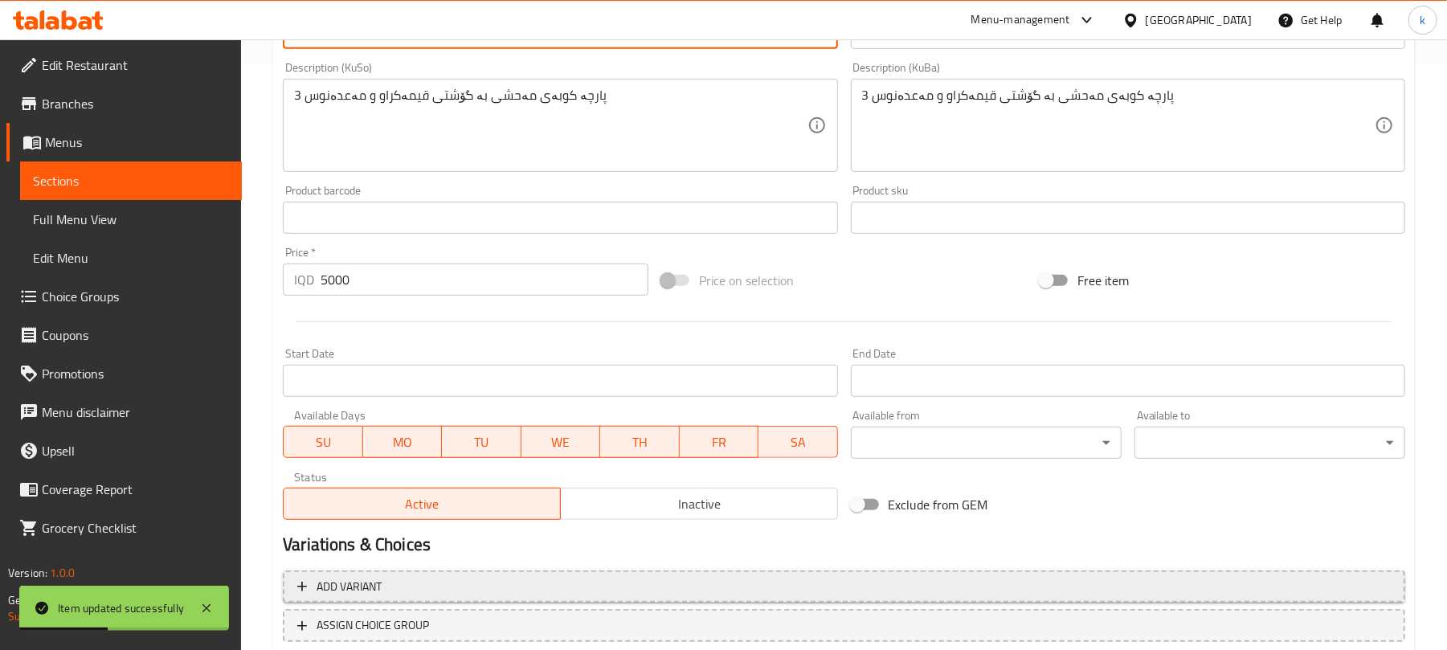
scroll to position [692, 0]
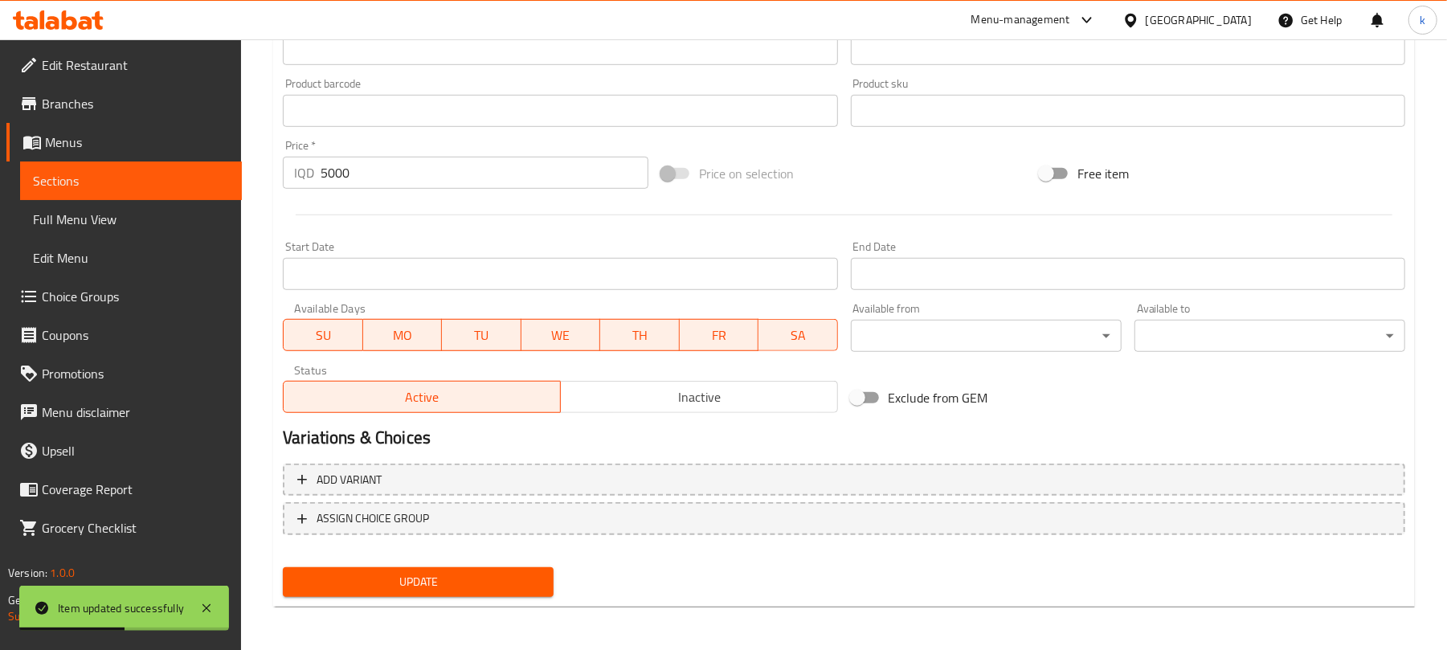
type textarea "3 pieces of kibbeh stuffed with minced meat and parsley"
click at [457, 578] on span "Update" at bounding box center [418, 582] width 245 height 20
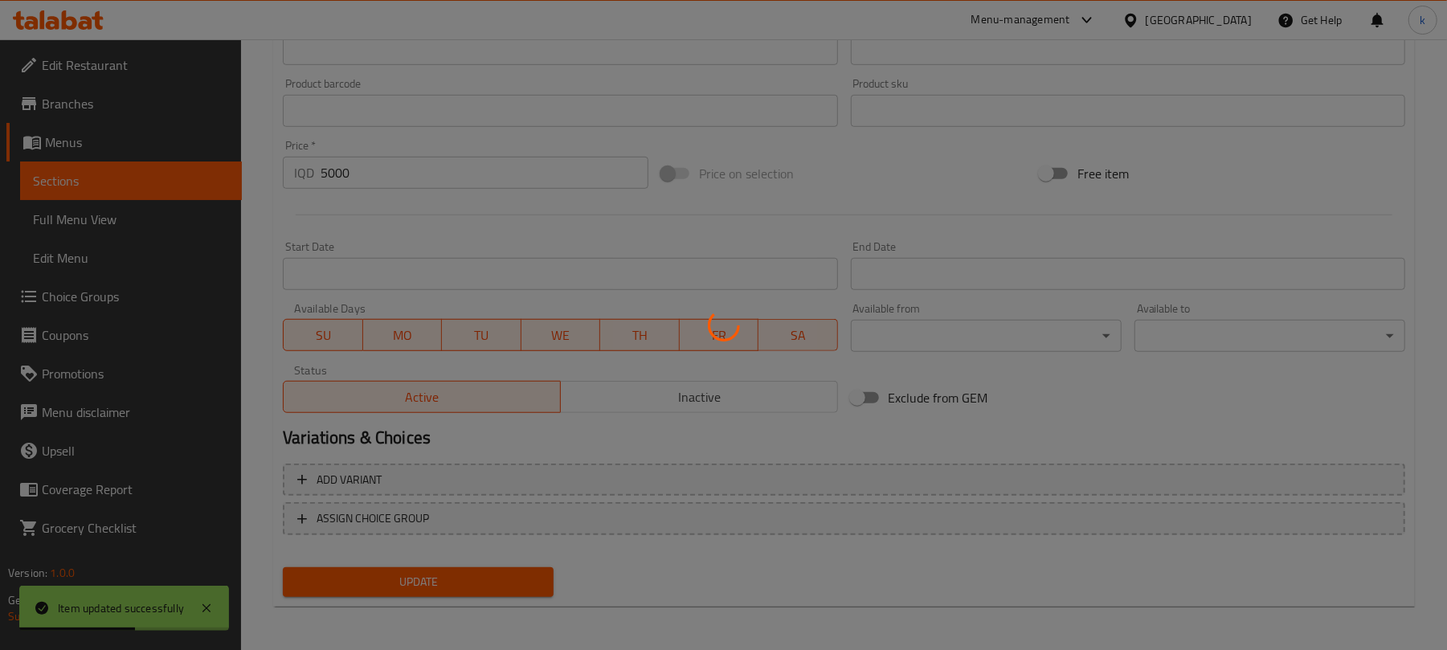
scroll to position [0, 0]
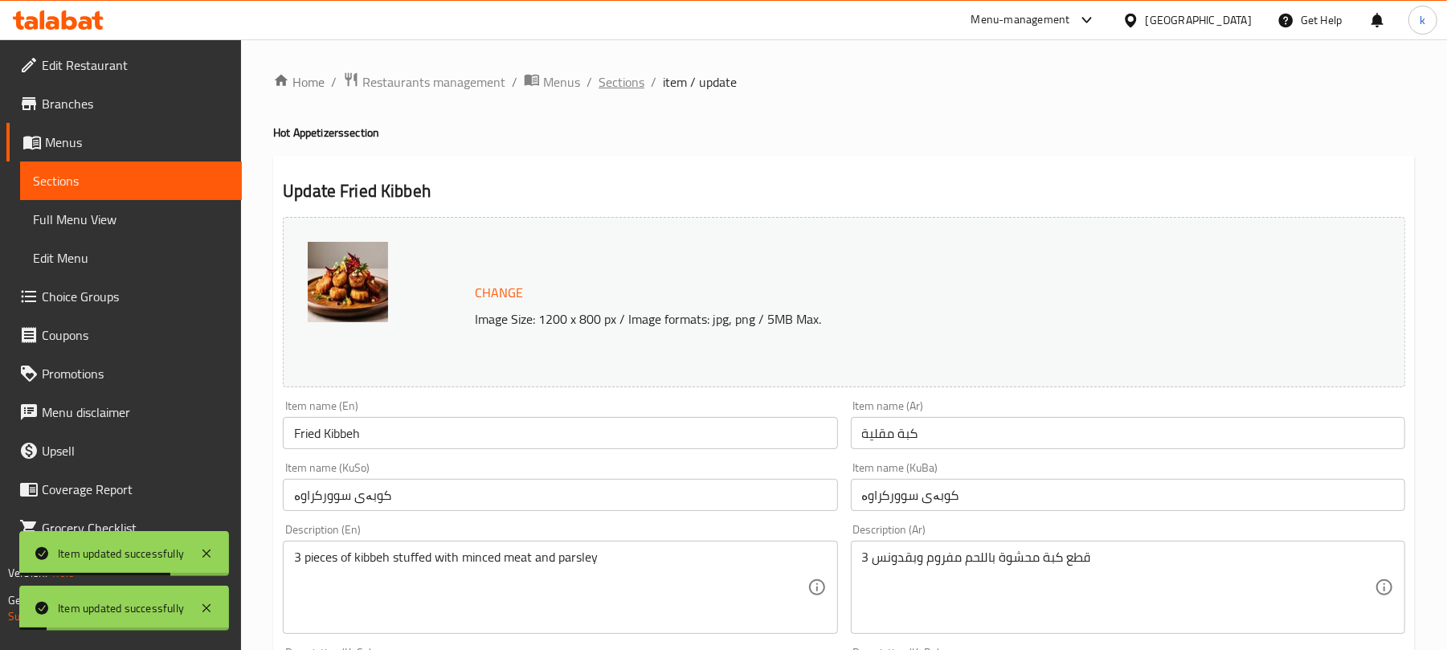
click at [623, 77] on span "Sections" at bounding box center [621, 81] width 46 height 19
